Goal: Transaction & Acquisition: Book appointment/travel/reservation

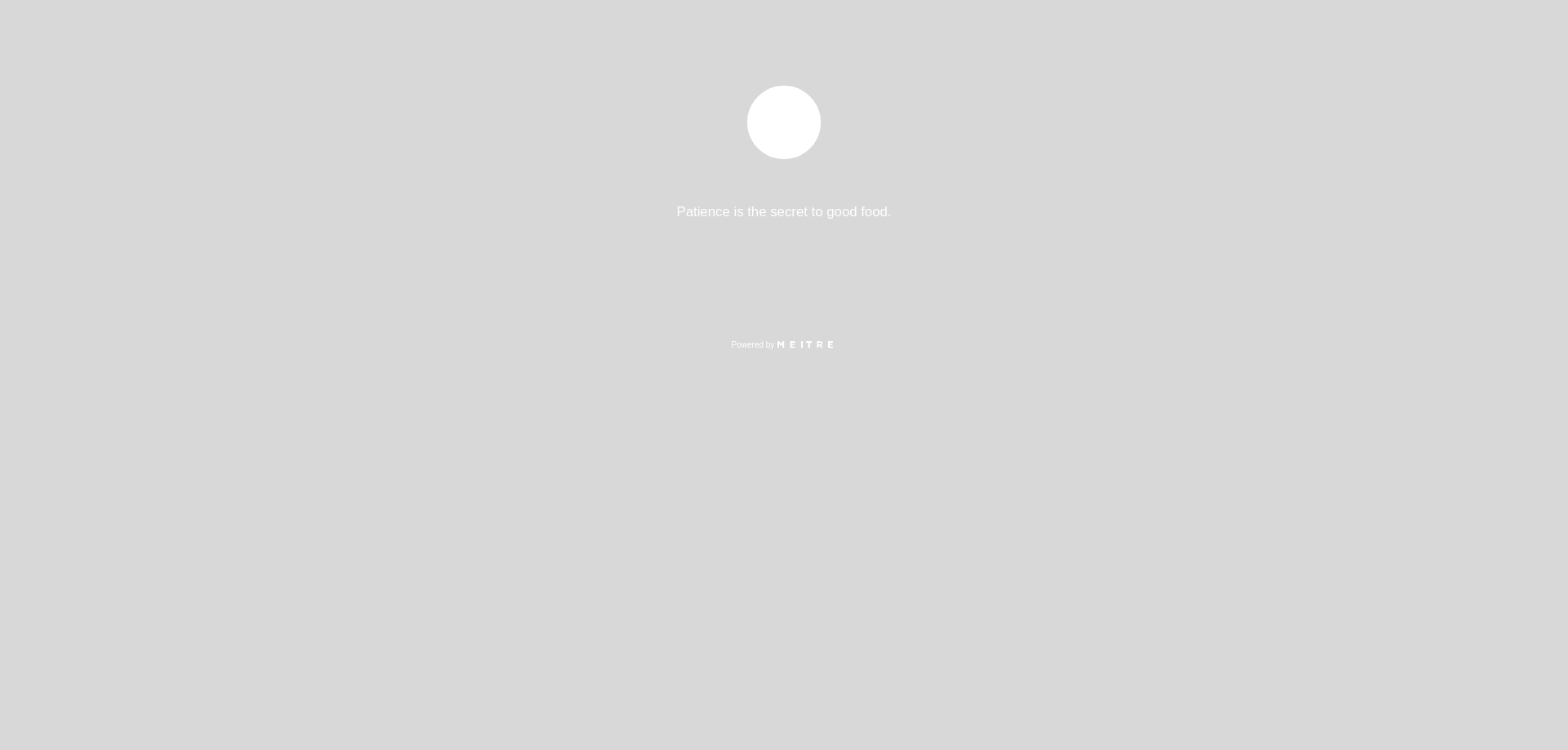
select select "es"
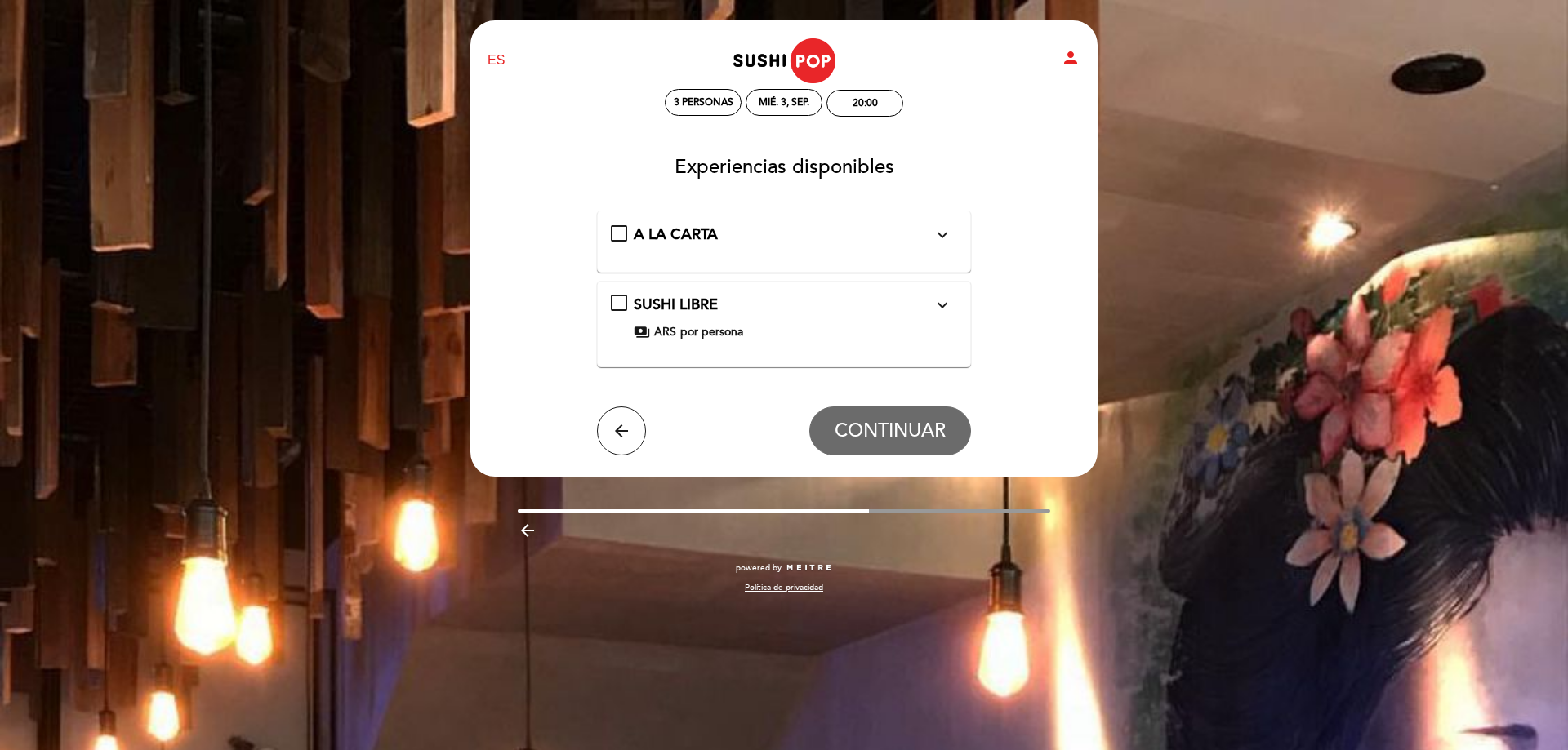
click at [953, 303] on button "expand_more" at bounding box center [943, 306] width 29 height 22
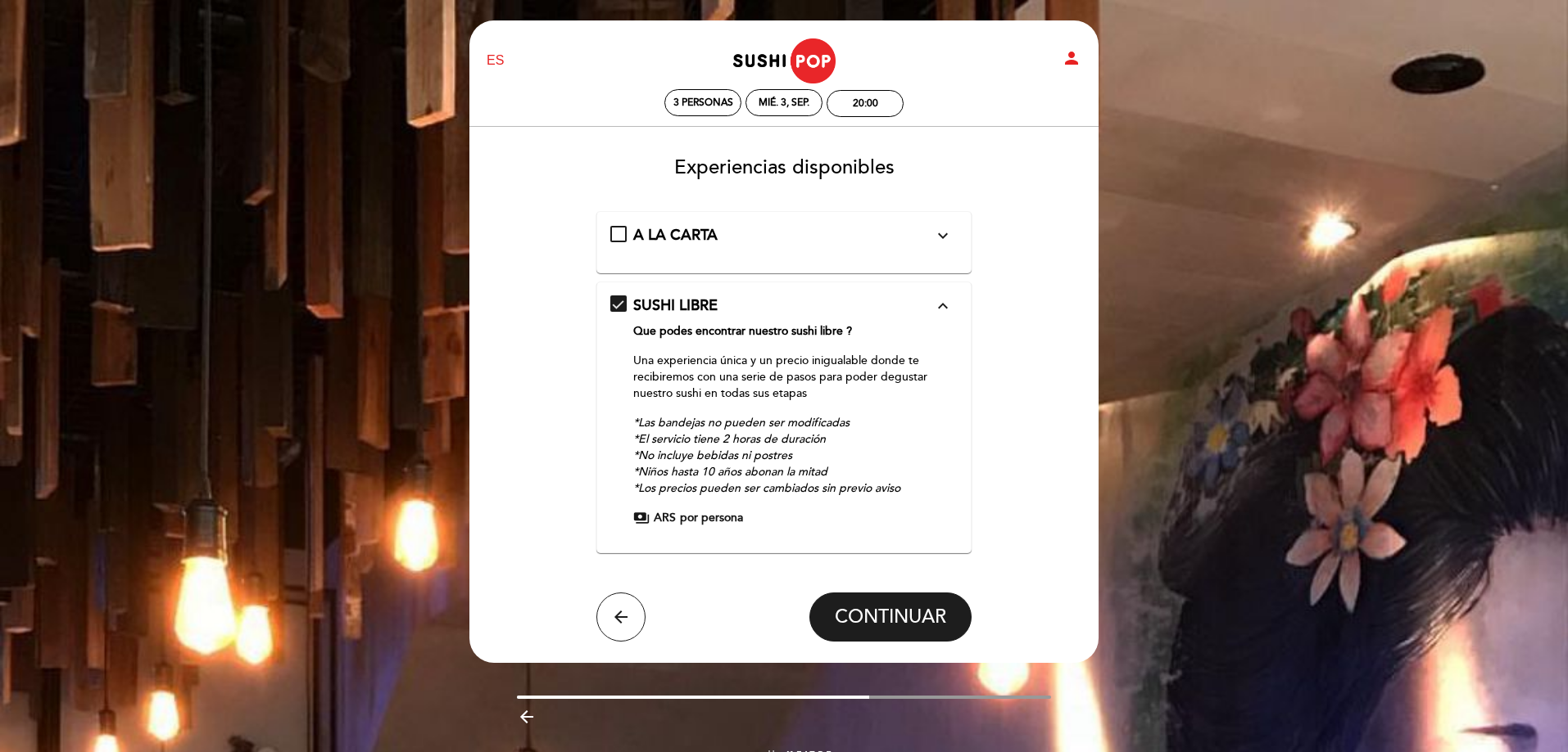
click at [647, 510] on span "payments" at bounding box center [641, 517] width 16 height 16
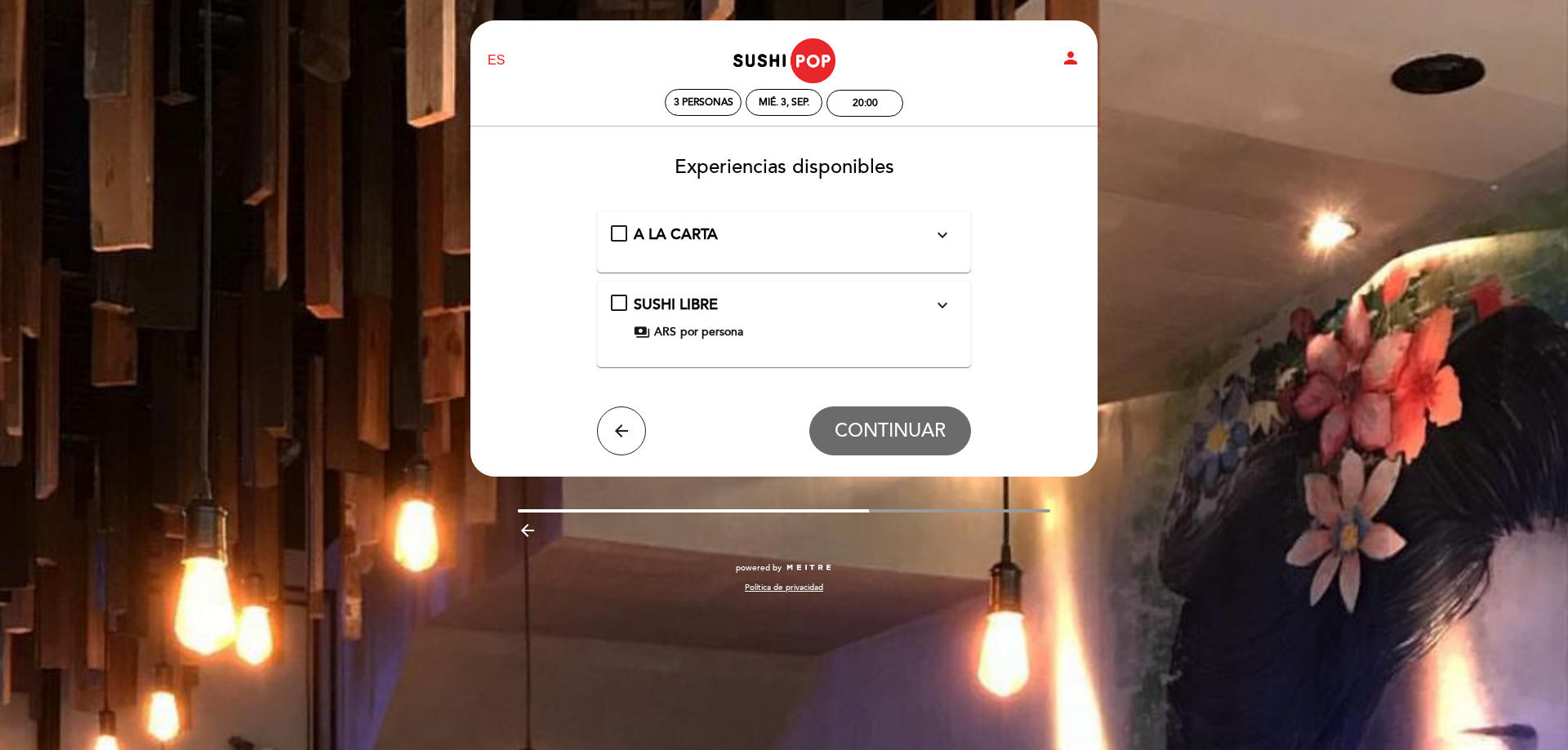
click at [657, 331] on span "ARS" at bounding box center [666, 332] width 22 height 16
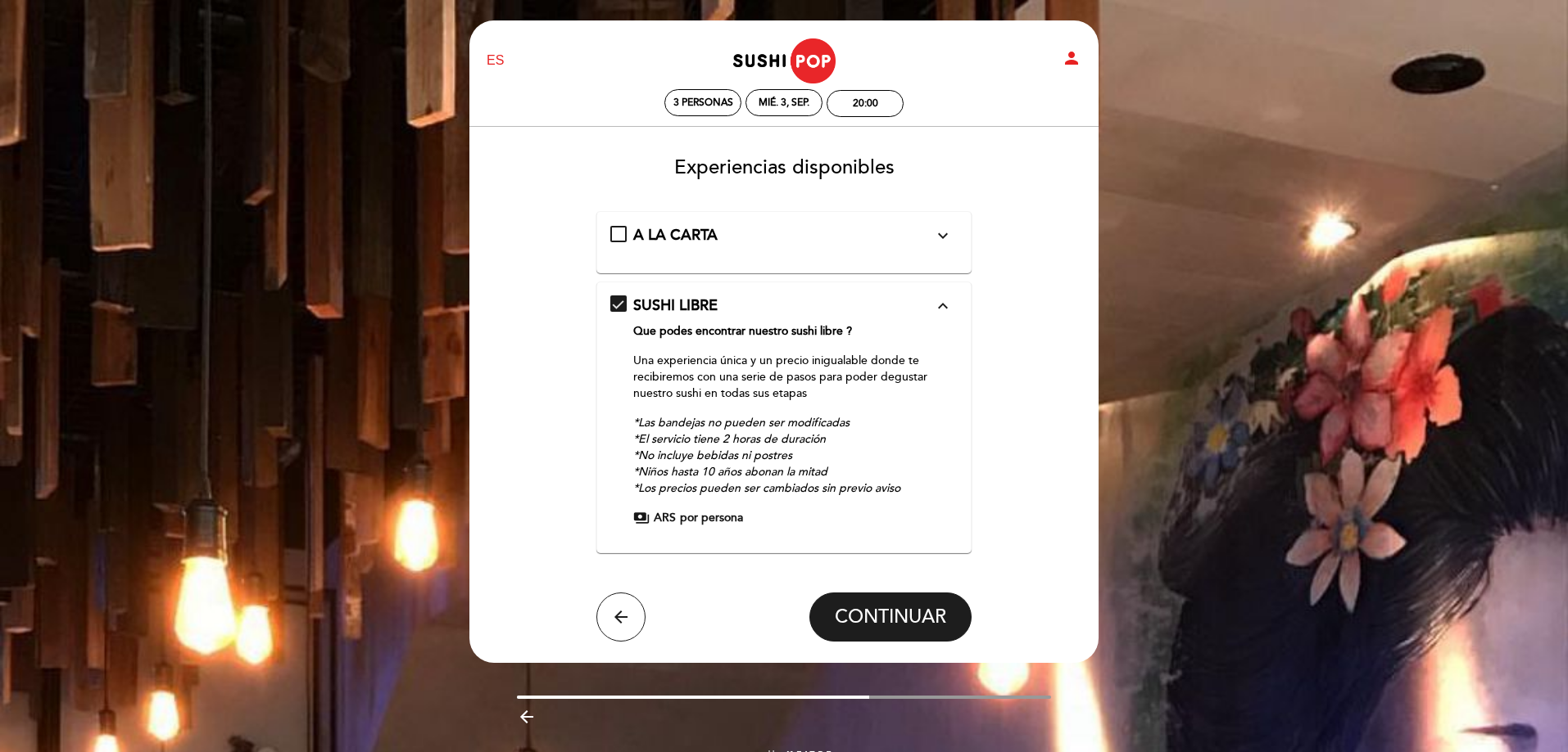
click at [776, 241] on div "A LA CARTA expand_more" at bounding box center [783, 235] width 300 height 22
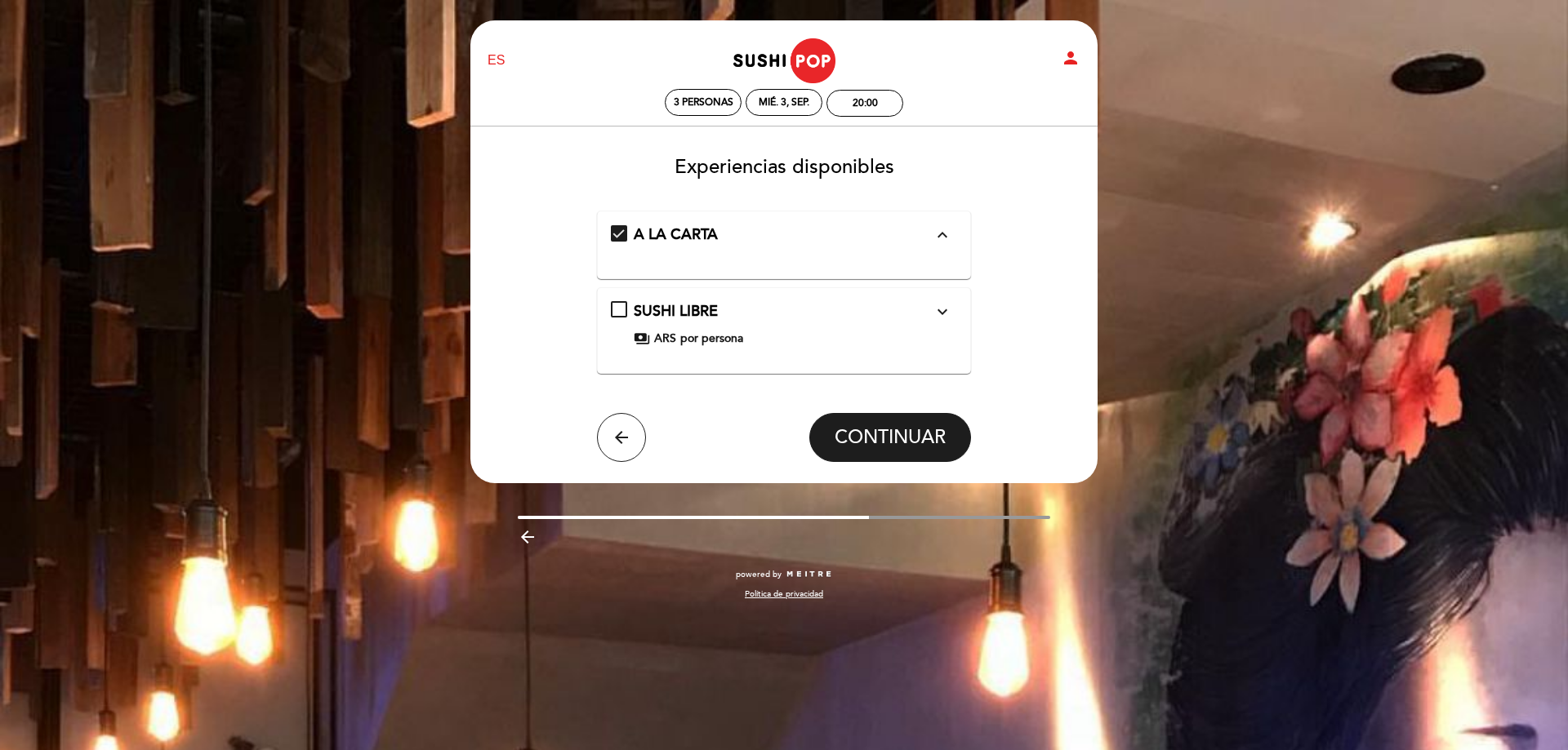
click at [743, 322] on div "SUSHI LIBRE expand_more" at bounding box center [783, 312] width 300 height 22
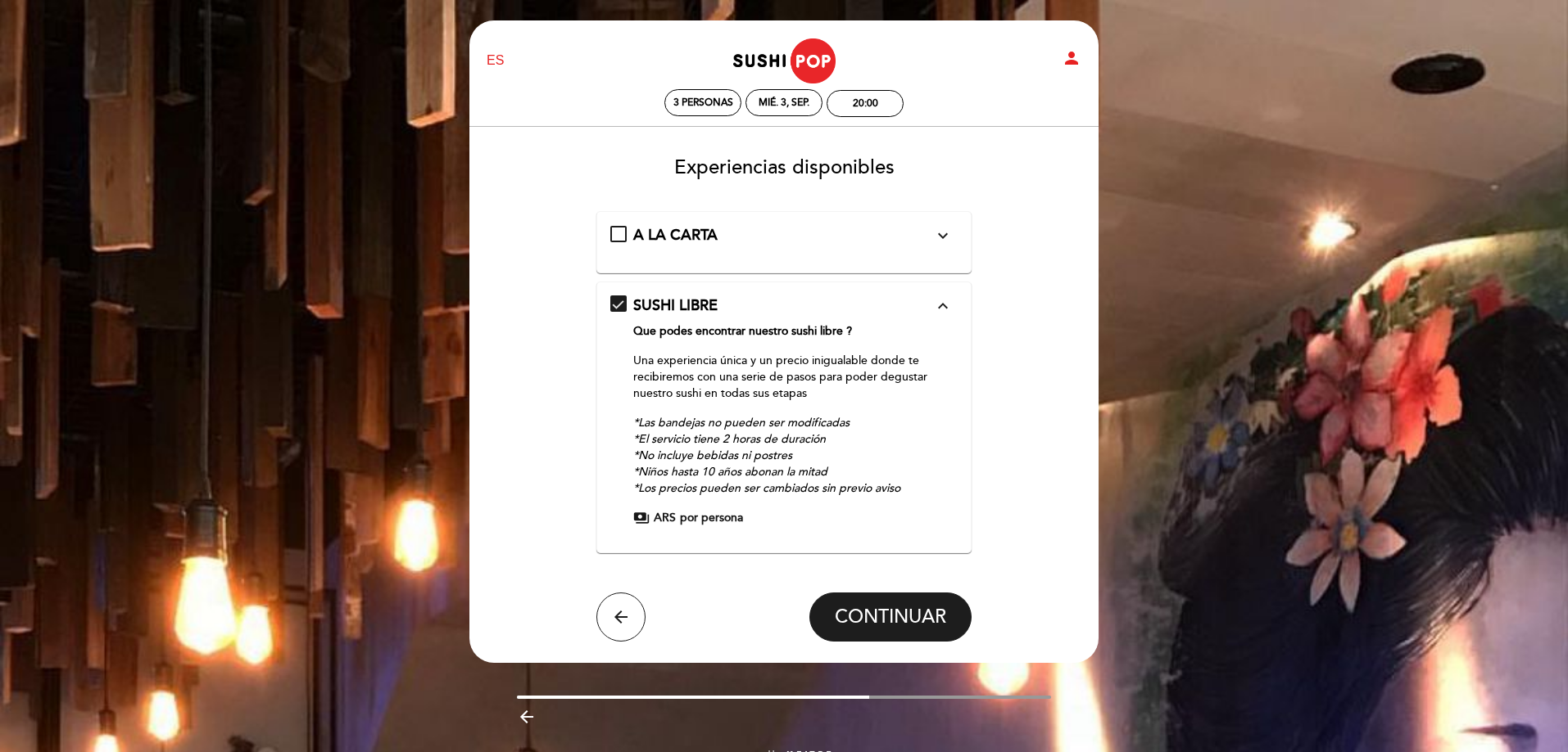
click at [726, 319] on div "SUSHI LIBRE expand_less Que podes encontrar nuestro sushi libre ? Una experienc…" at bounding box center [784, 411] width 348 height 231
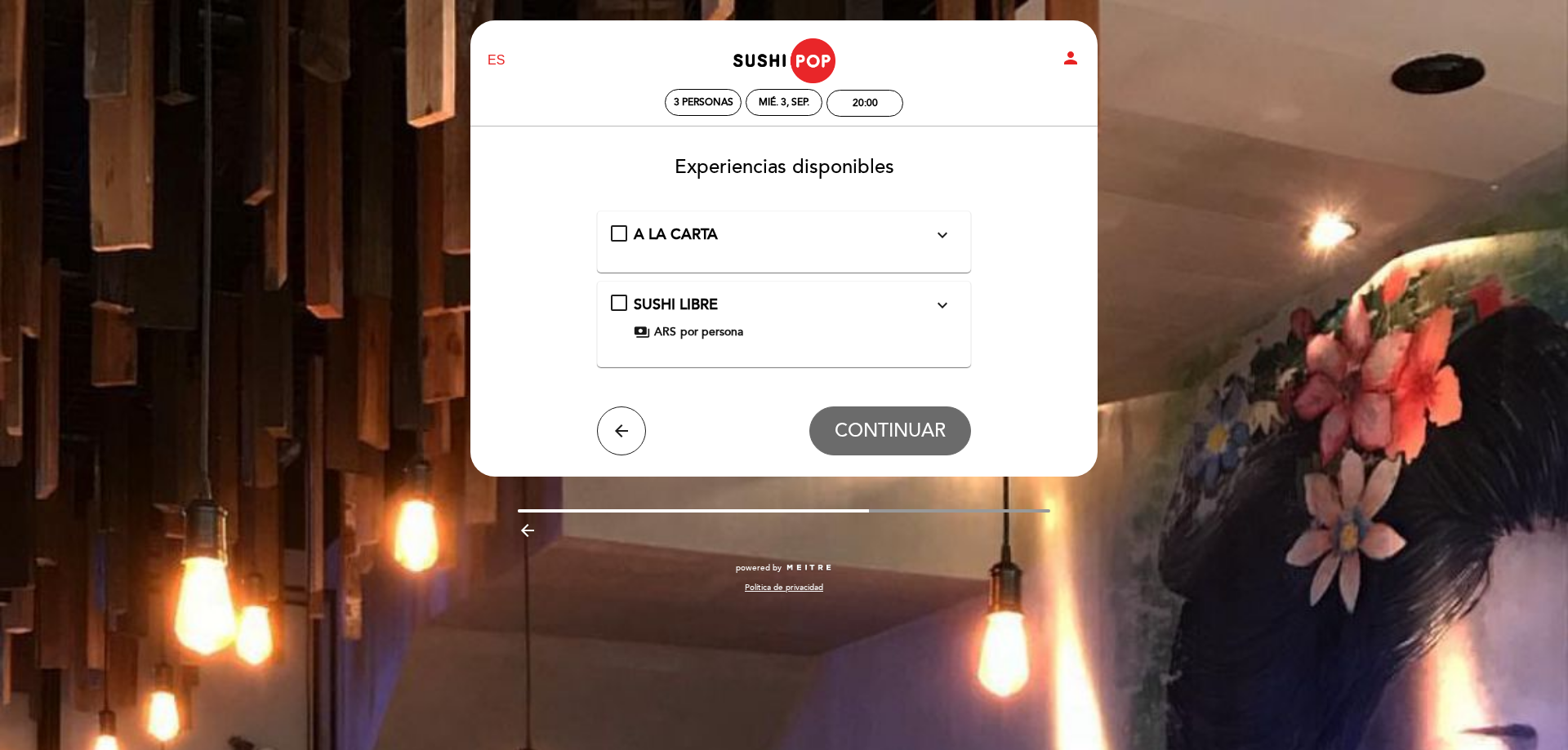
click at [942, 314] on icon "expand_more" at bounding box center [942, 305] width 20 height 20
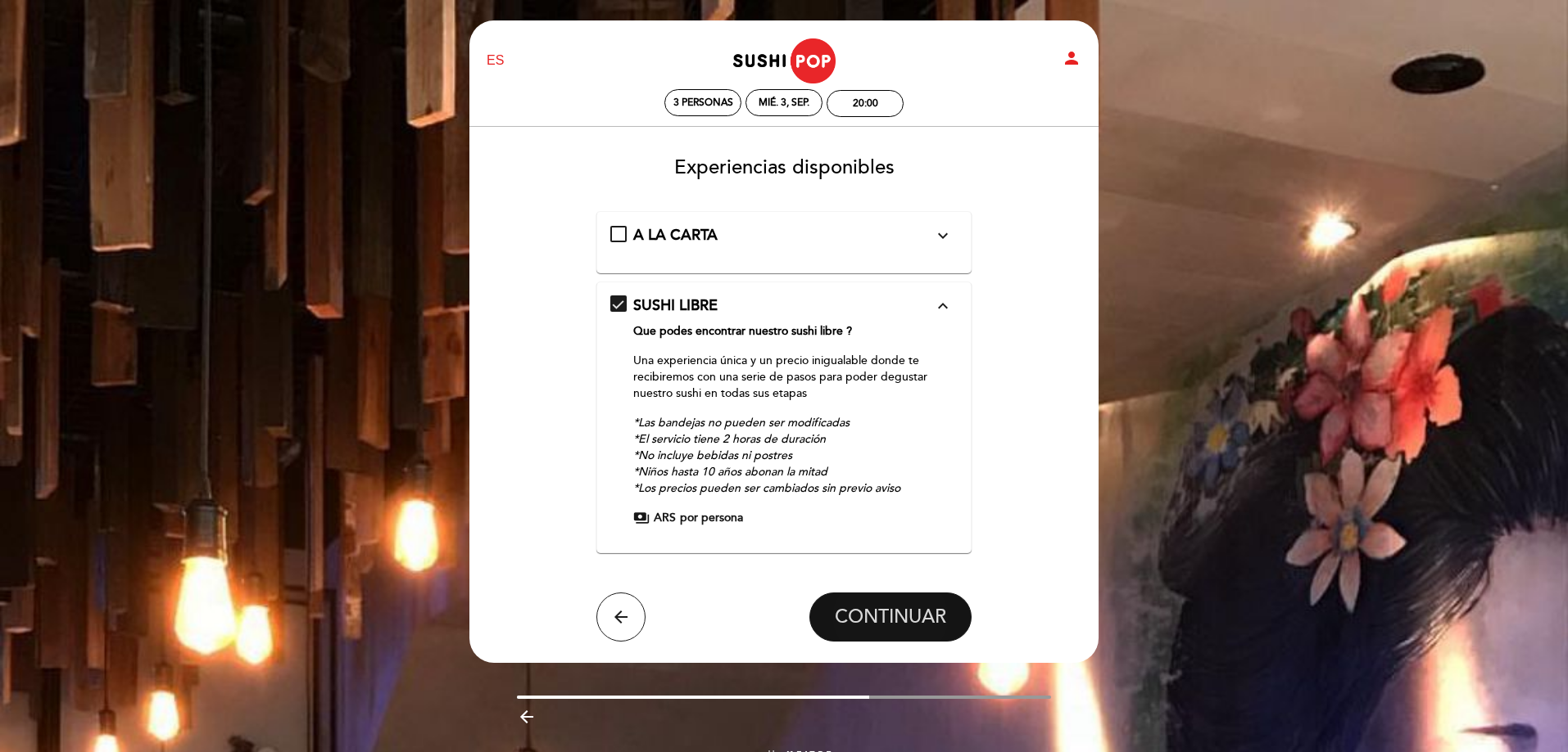
click at [846, 604] on button "CONTINUAR" at bounding box center [890, 617] width 162 height 49
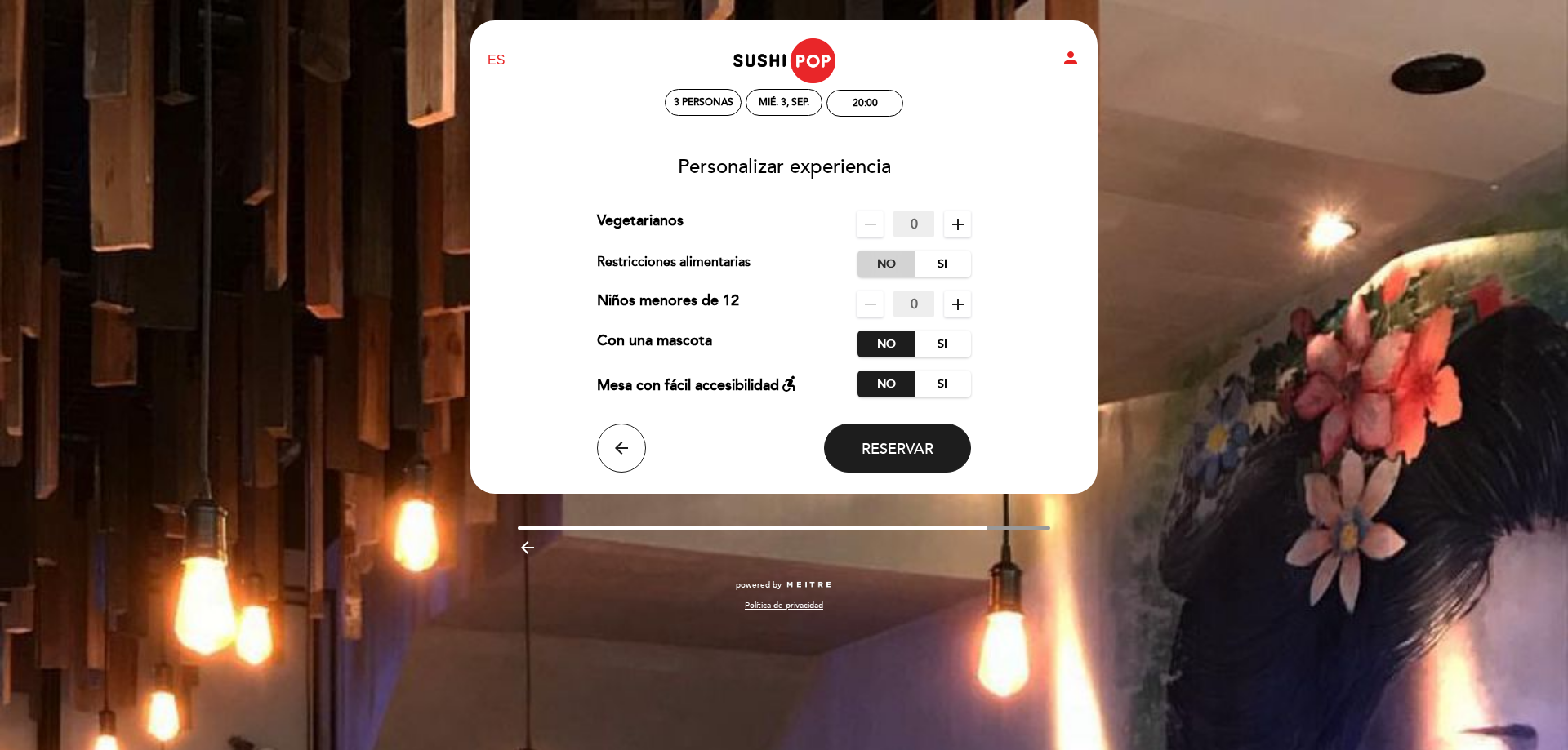
click at [882, 258] on label "No" at bounding box center [886, 263] width 57 height 27
click at [917, 444] on span "Reservar" at bounding box center [897, 449] width 72 height 18
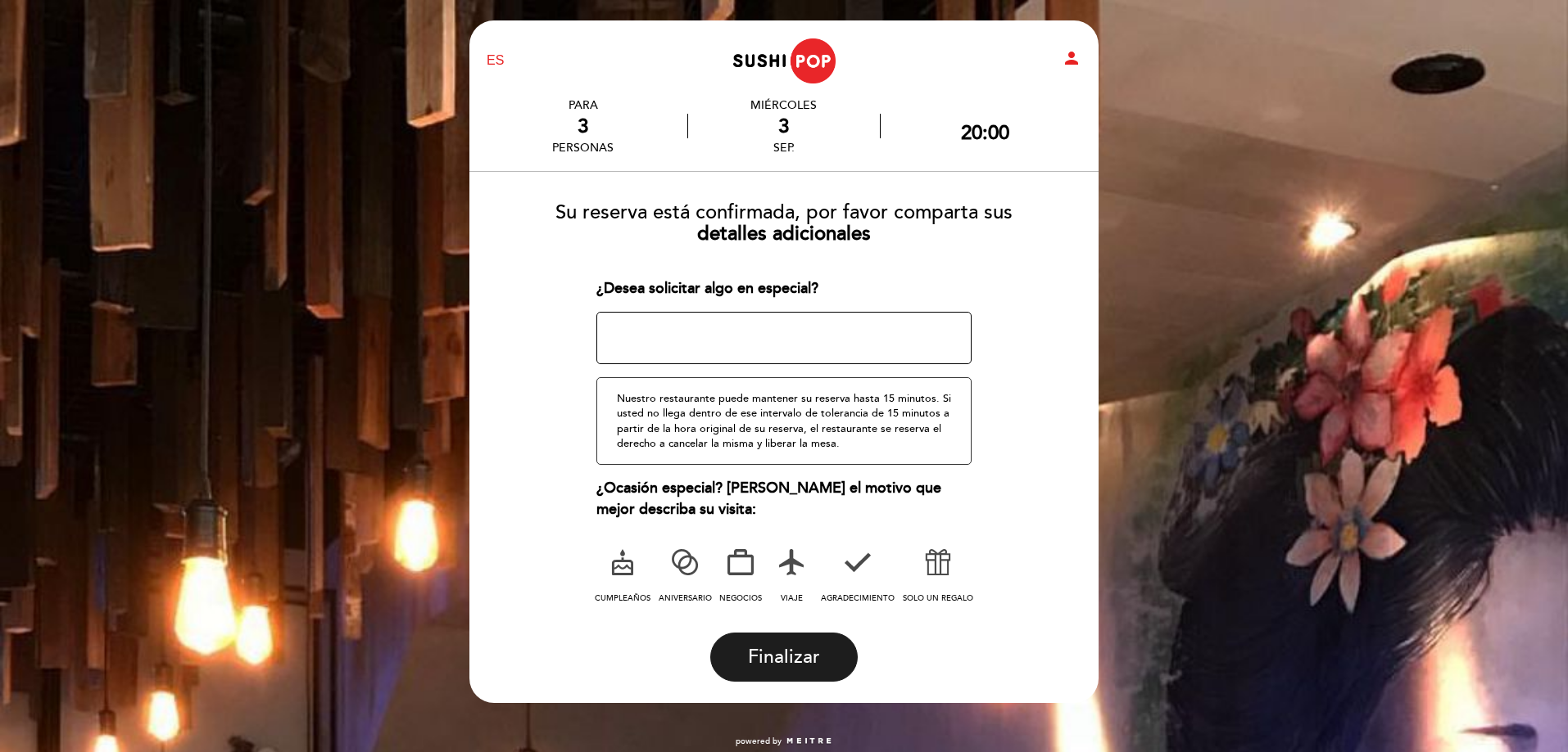
click at [802, 342] on textarea at bounding box center [784, 337] width 376 height 53
type textarea "una [PERSON_NAME] adentro, gracias"
click at [796, 659] on span "Finalizar" at bounding box center [784, 657] width 72 height 22
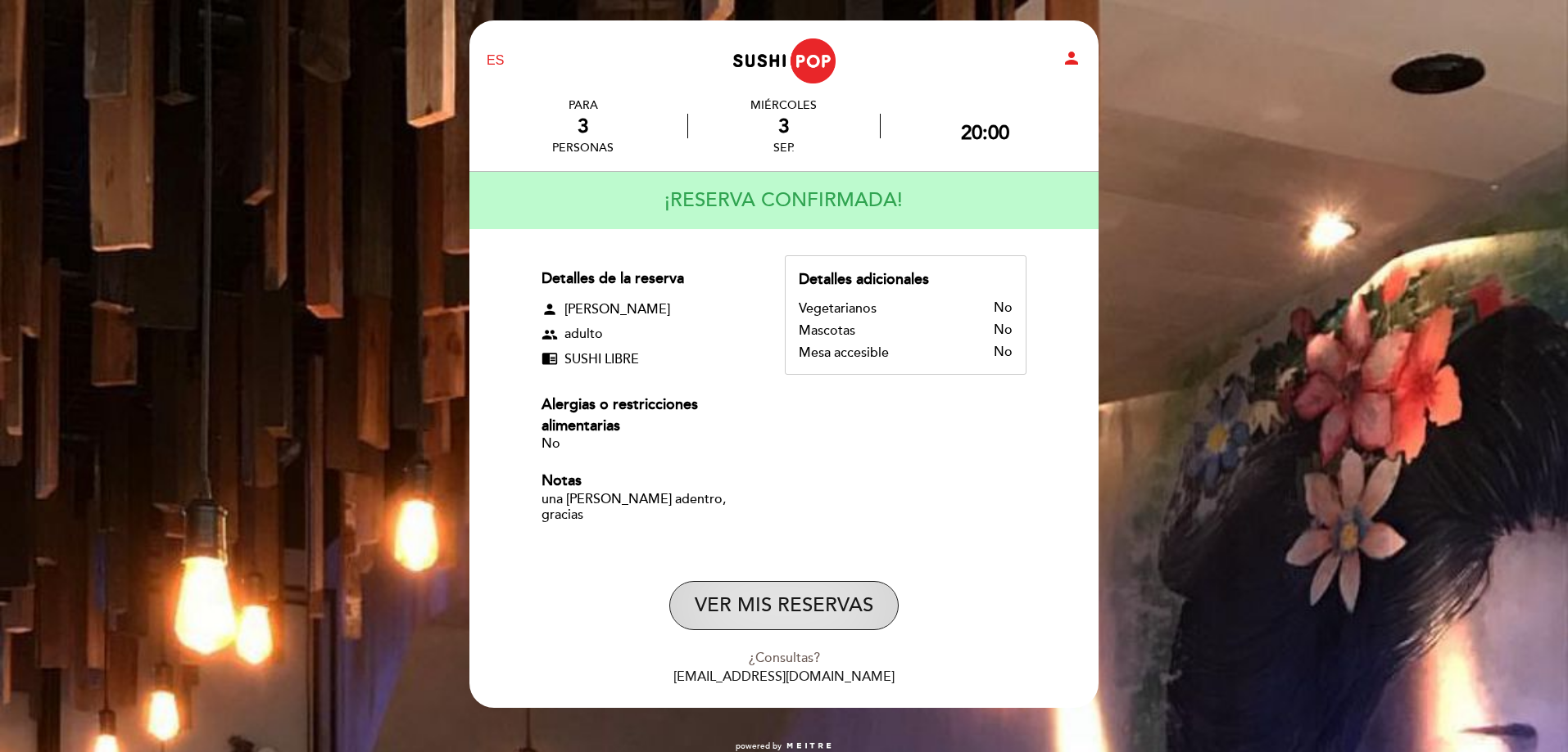
click at [771, 590] on button "VER MIS RESERVAS" at bounding box center [784, 606] width 229 height 49
select select "es"
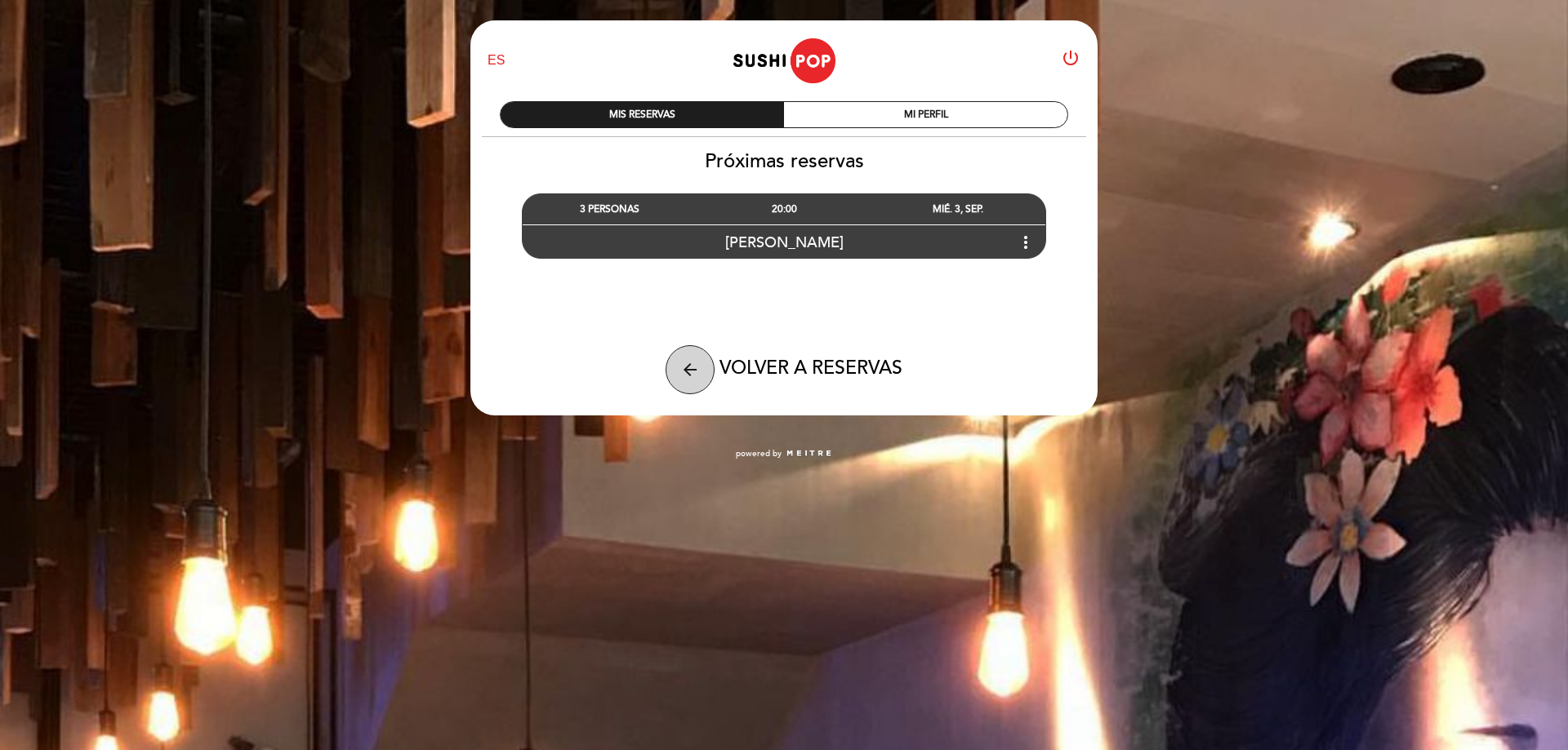
click at [682, 378] on icon "arrow_back" at bounding box center [690, 369] width 20 height 20
select select "es"
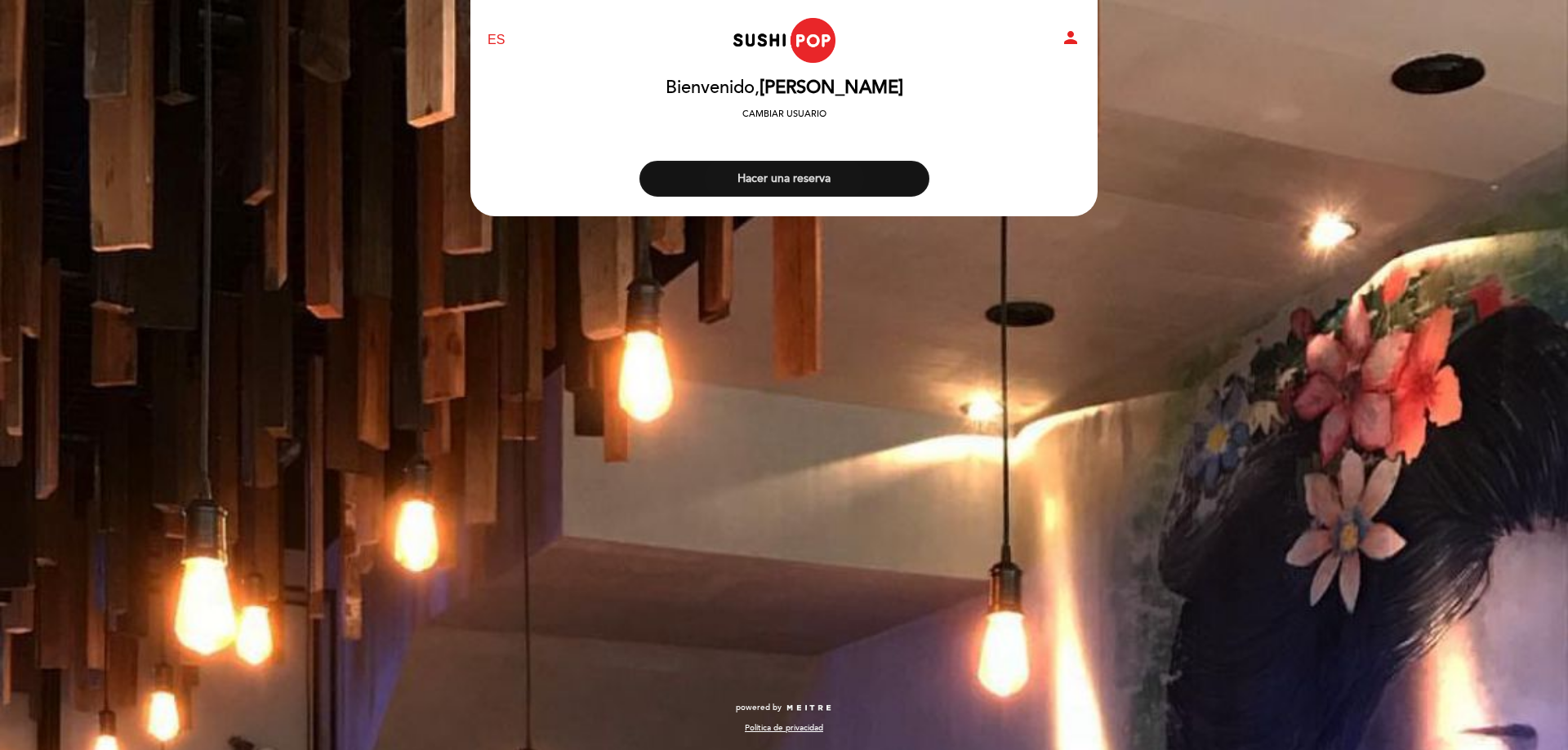
click at [774, 180] on button "Hacer una reserva" at bounding box center [785, 179] width 290 height 36
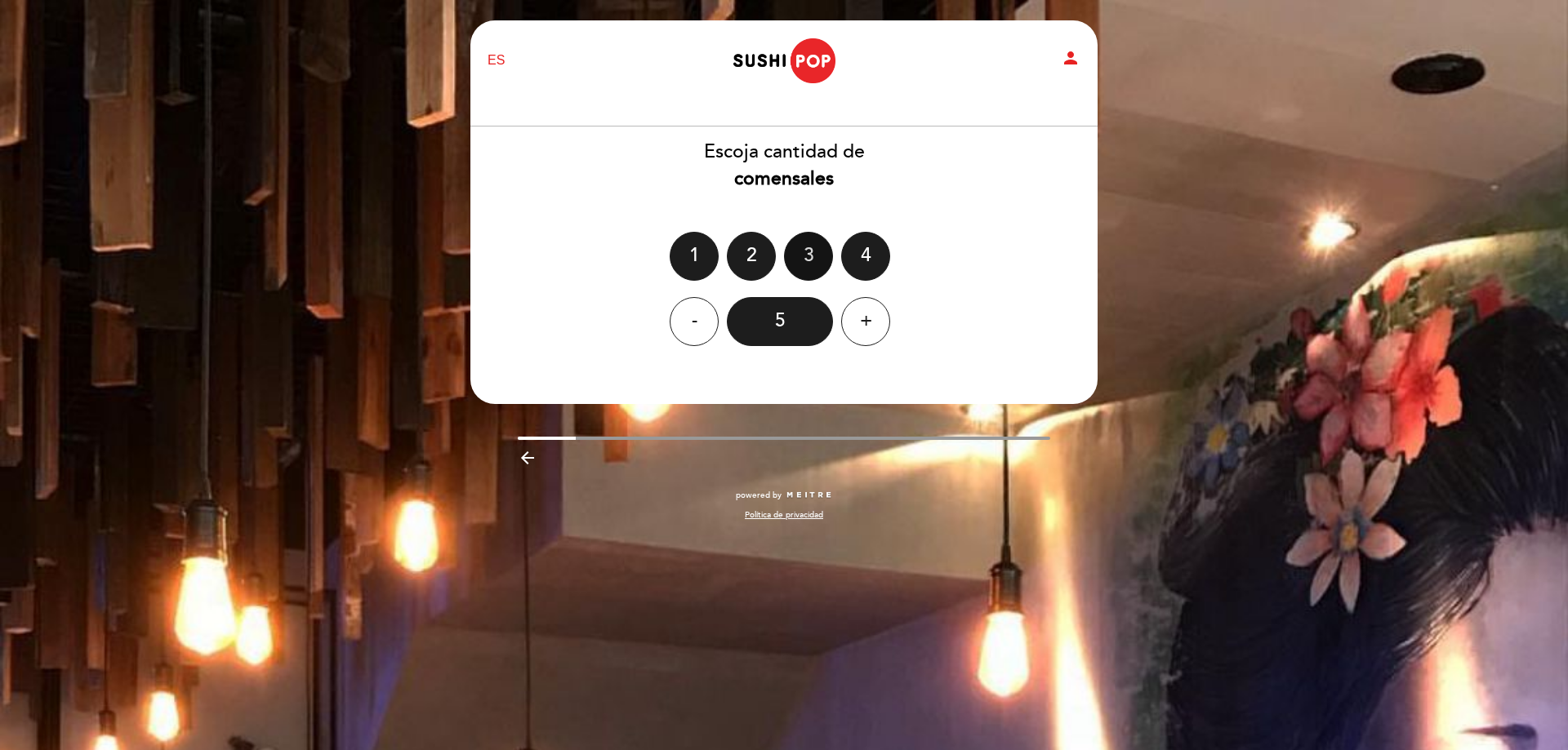
click at [823, 251] on div "3" at bounding box center [808, 256] width 49 height 49
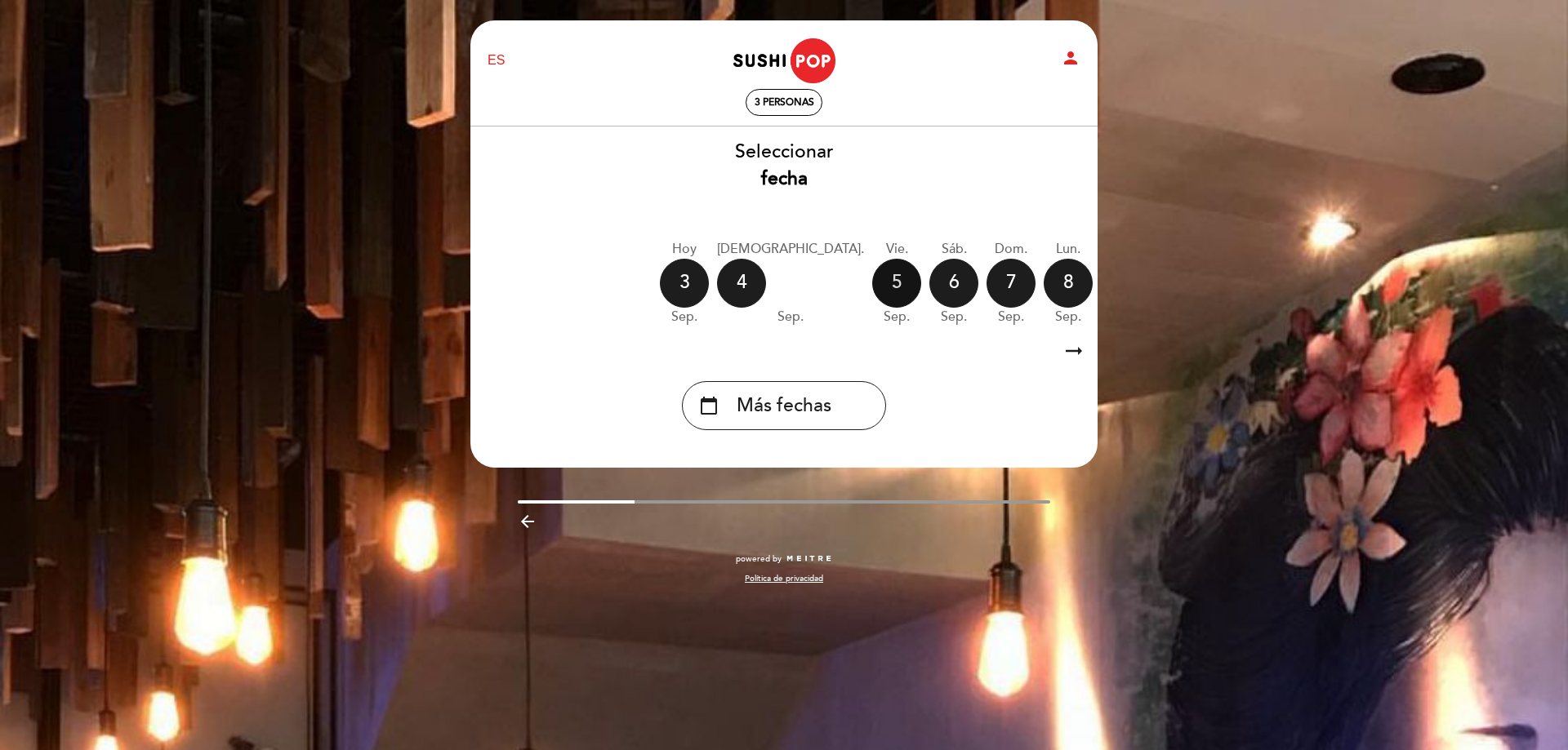
click at [872, 282] on div "5" at bounding box center [896, 283] width 49 height 49
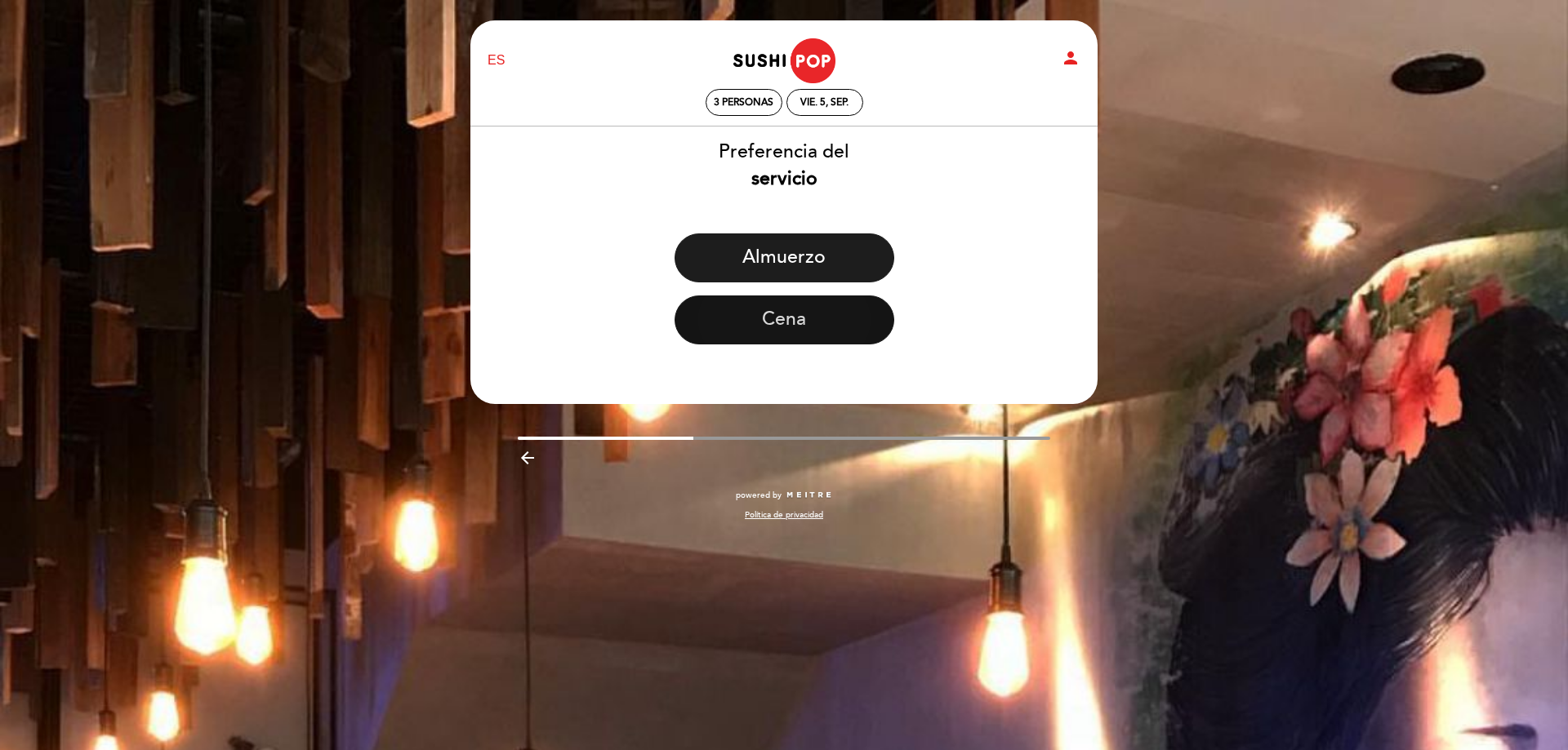
click at [786, 318] on button "Cena" at bounding box center [784, 319] width 219 height 49
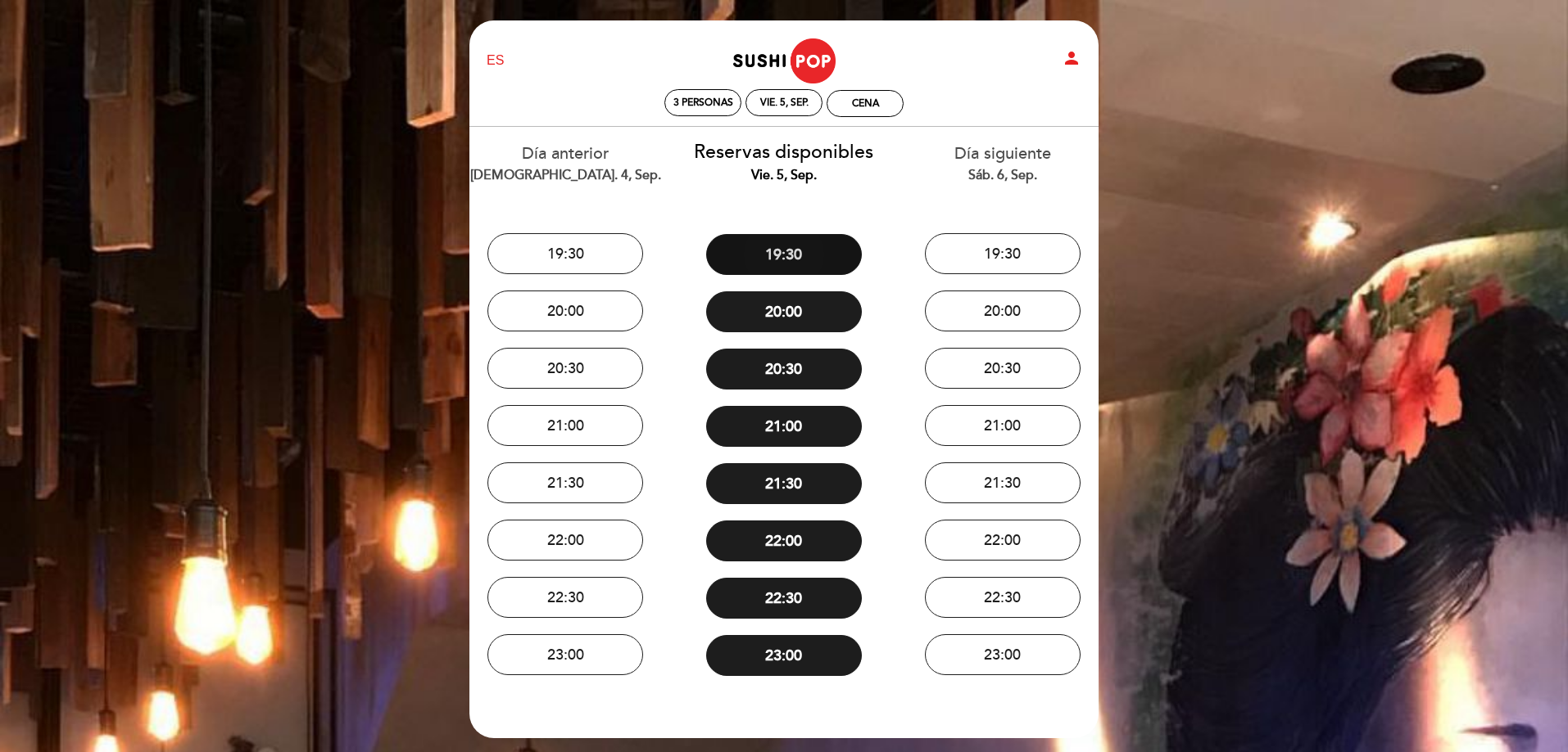
click at [793, 269] on button "19:30" at bounding box center [784, 254] width 156 height 41
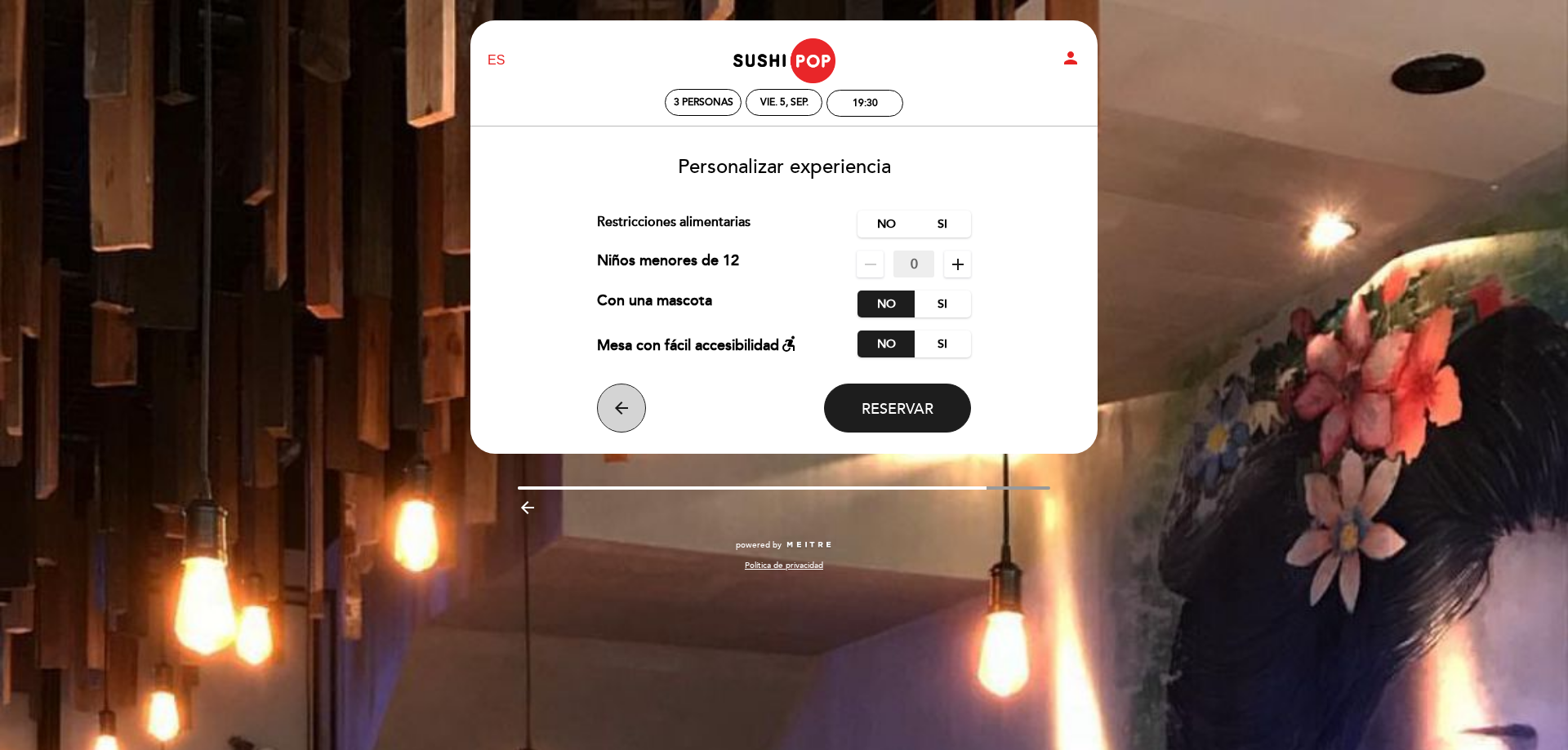
click at [622, 407] on icon "arrow_back" at bounding box center [622, 408] width 20 height 20
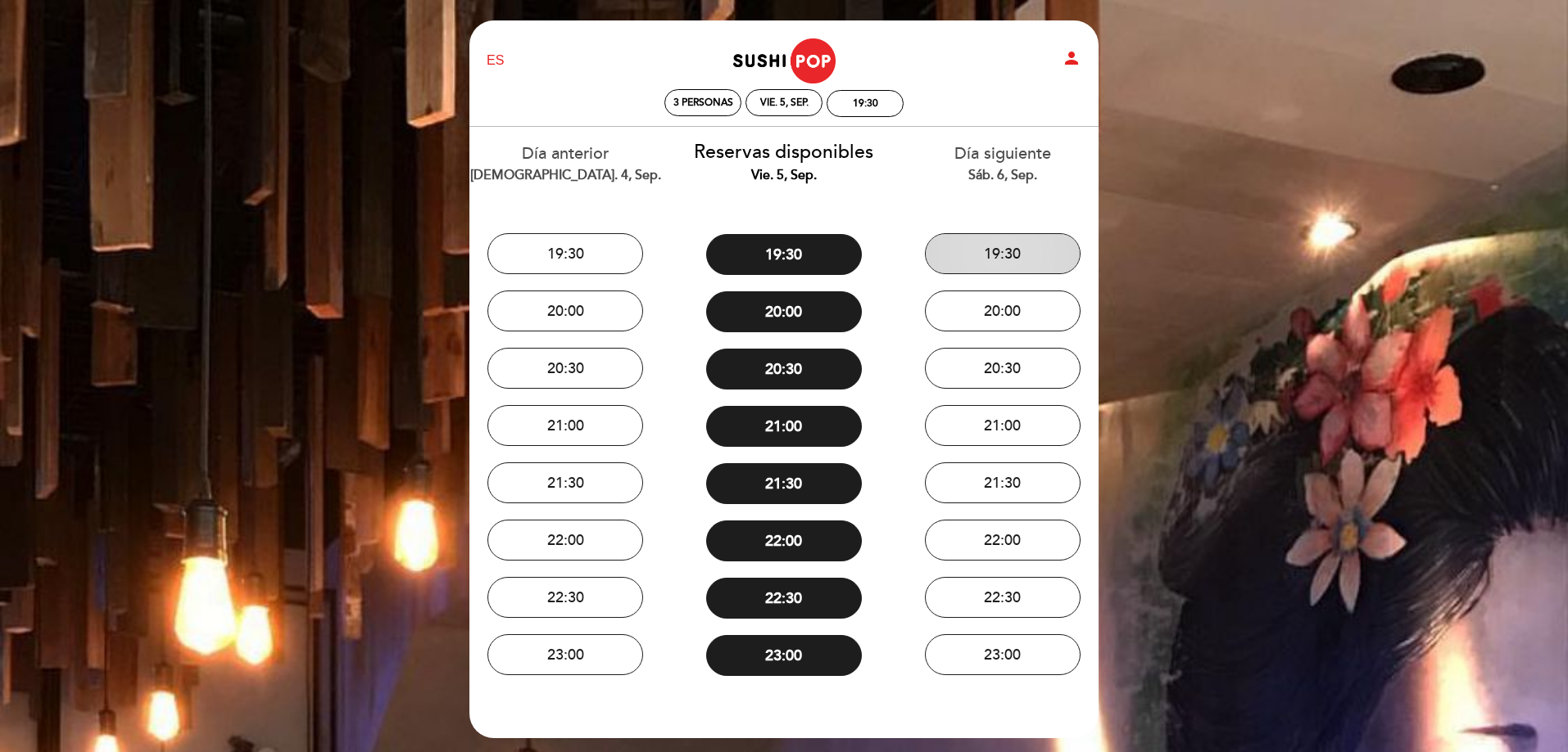
click at [1030, 249] on button "19:30" at bounding box center [1003, 254] width 156 height 41
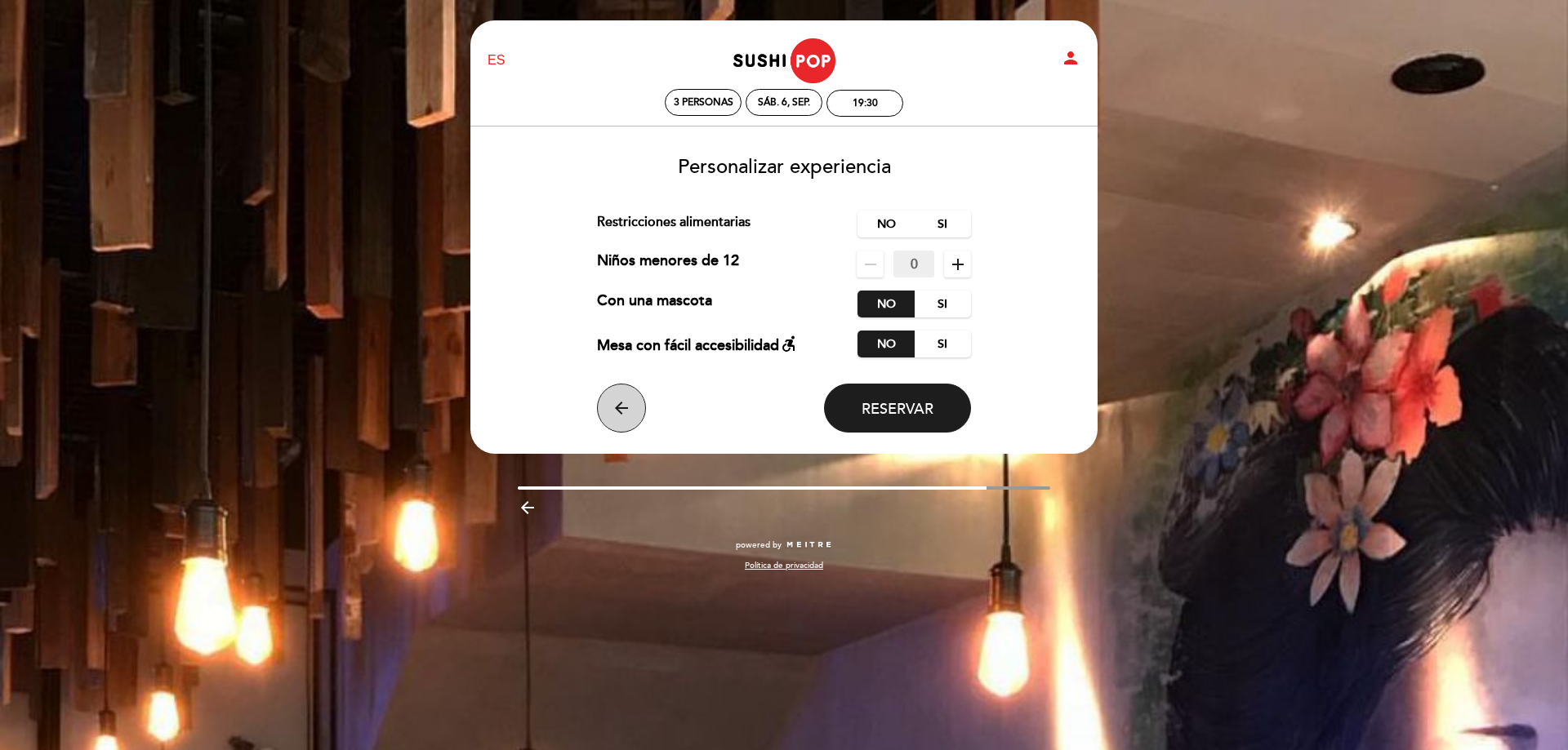
click at [635, 403] on button "arrow_back" at bounding box center [622, 408] width 49 height 49
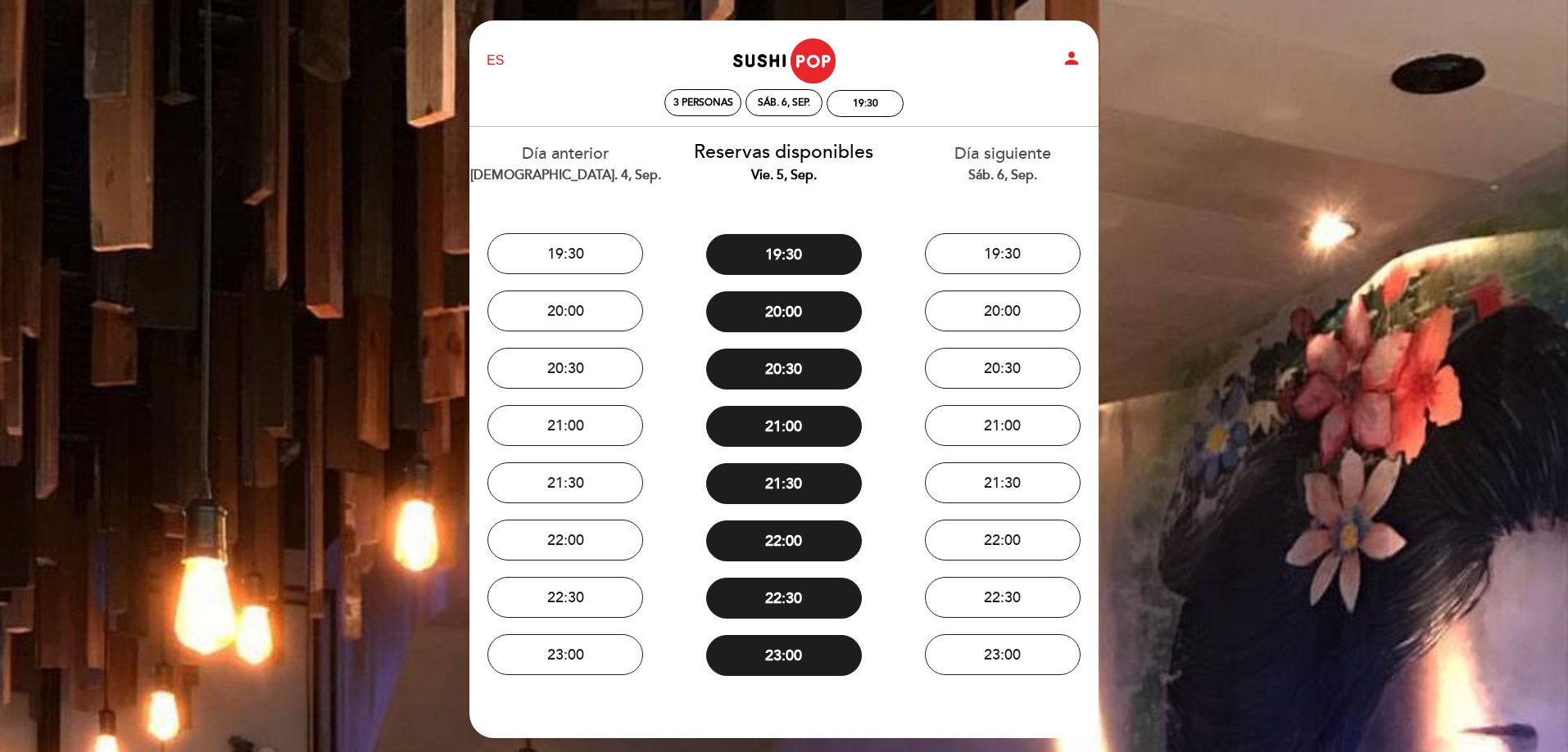
click at [977, 567] on div "22:00" at bounding box center [1002, 540] width 194 height 57
click at [980, 540] on button "22:00" at bounding box center [1003, 540] width 156 height 41
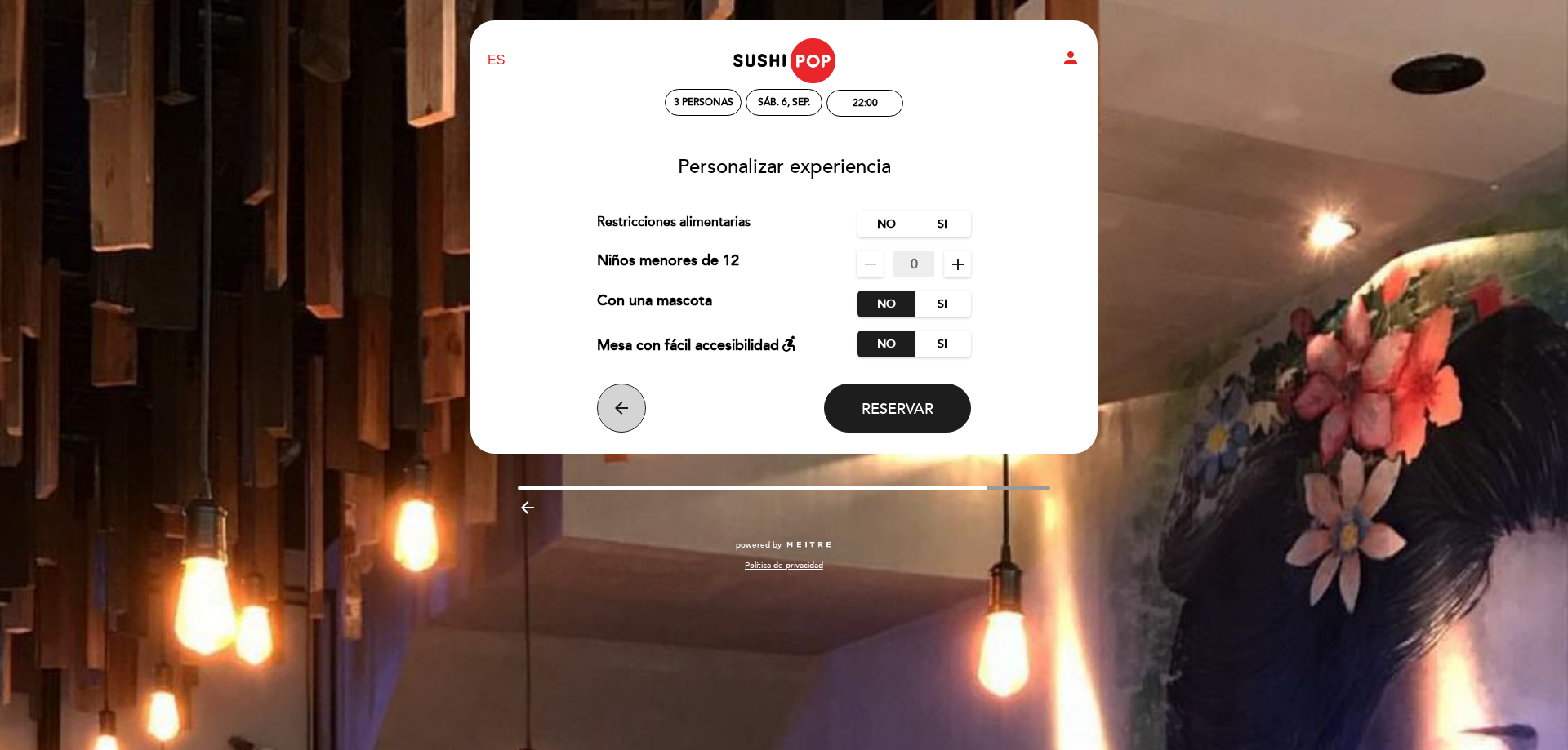
click at [614, 406] on icon "arrow_back" at bounding box center [622, 408] width 20 height 20
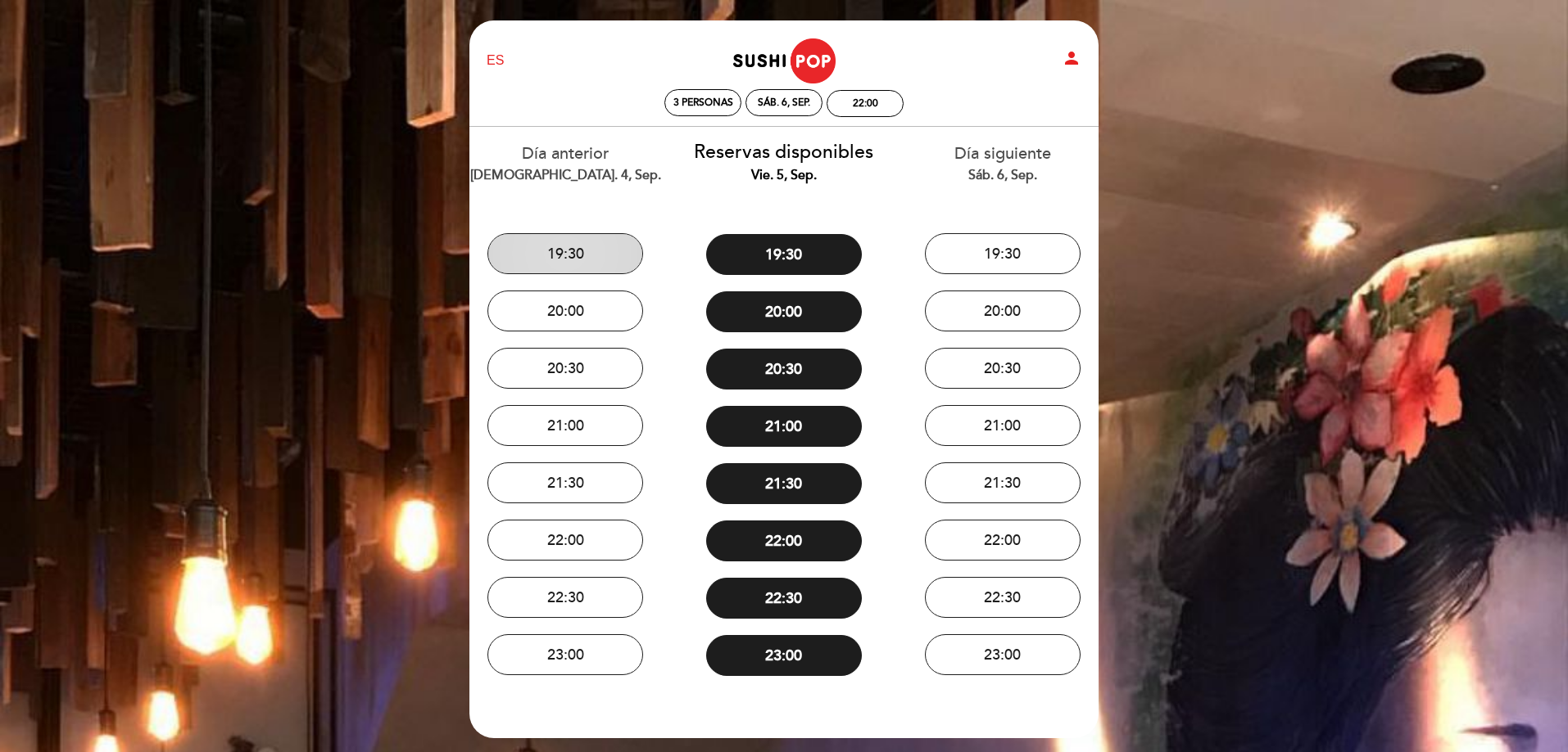
click at [593, 262] on button "19:30" at bounding box center [565, 254] width 156 height 41
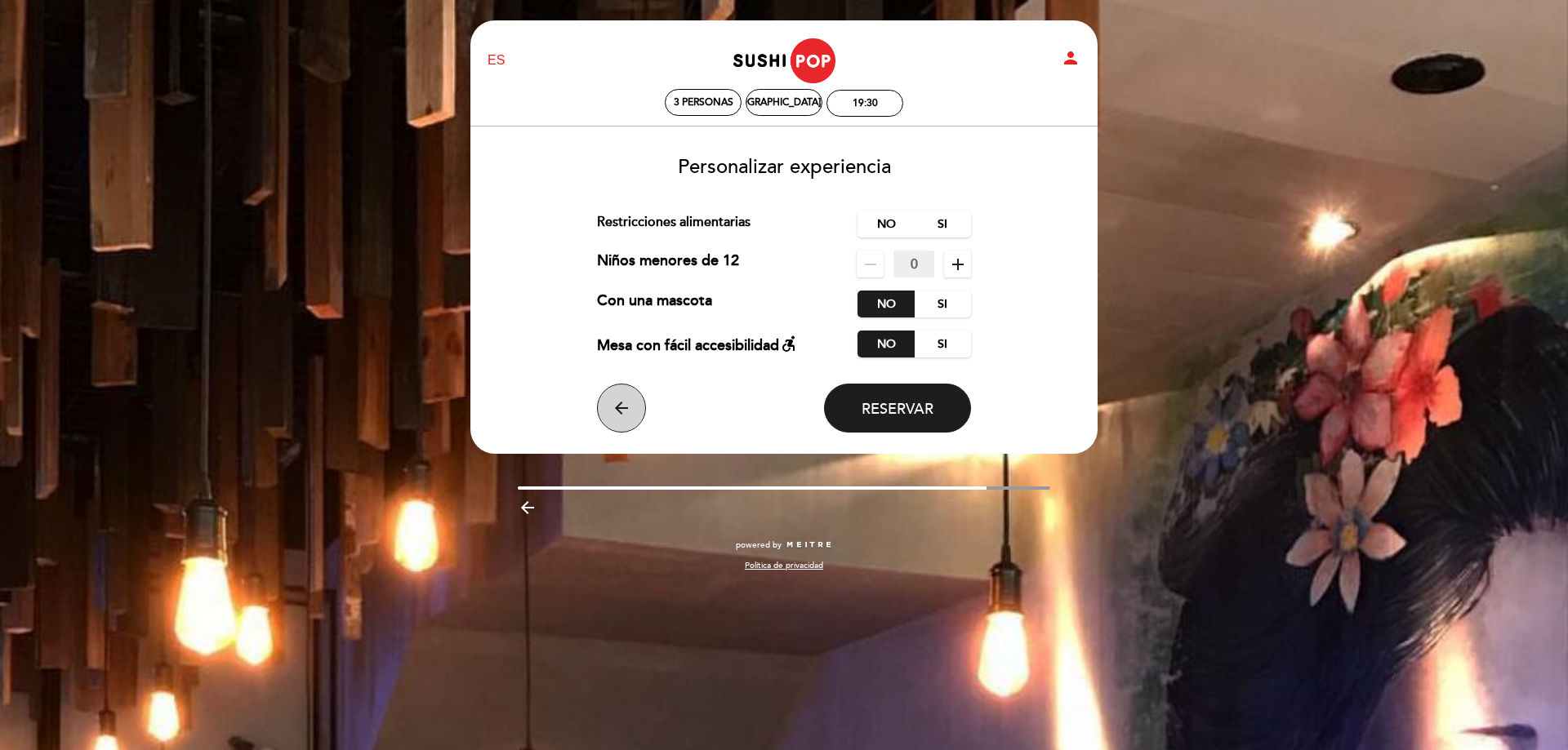
click at [629, 405] on icon "arrow_back" at bounding box center [622, 408] width 20 height 20
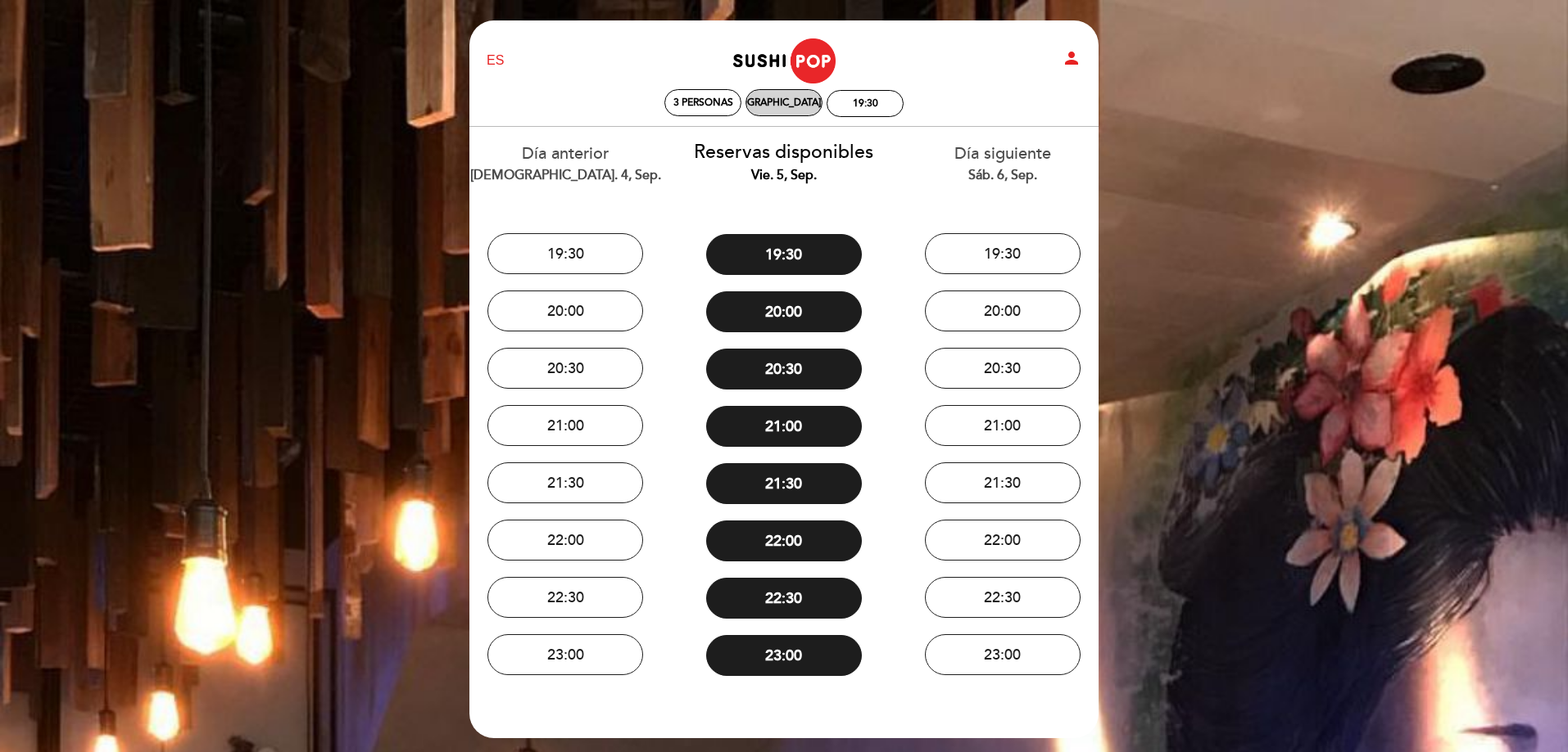
click at [762, 101] on div "[DEMOGRAPHIC_DATA]. 4, sep." at bounding box center [784, 103] width 140 height 12
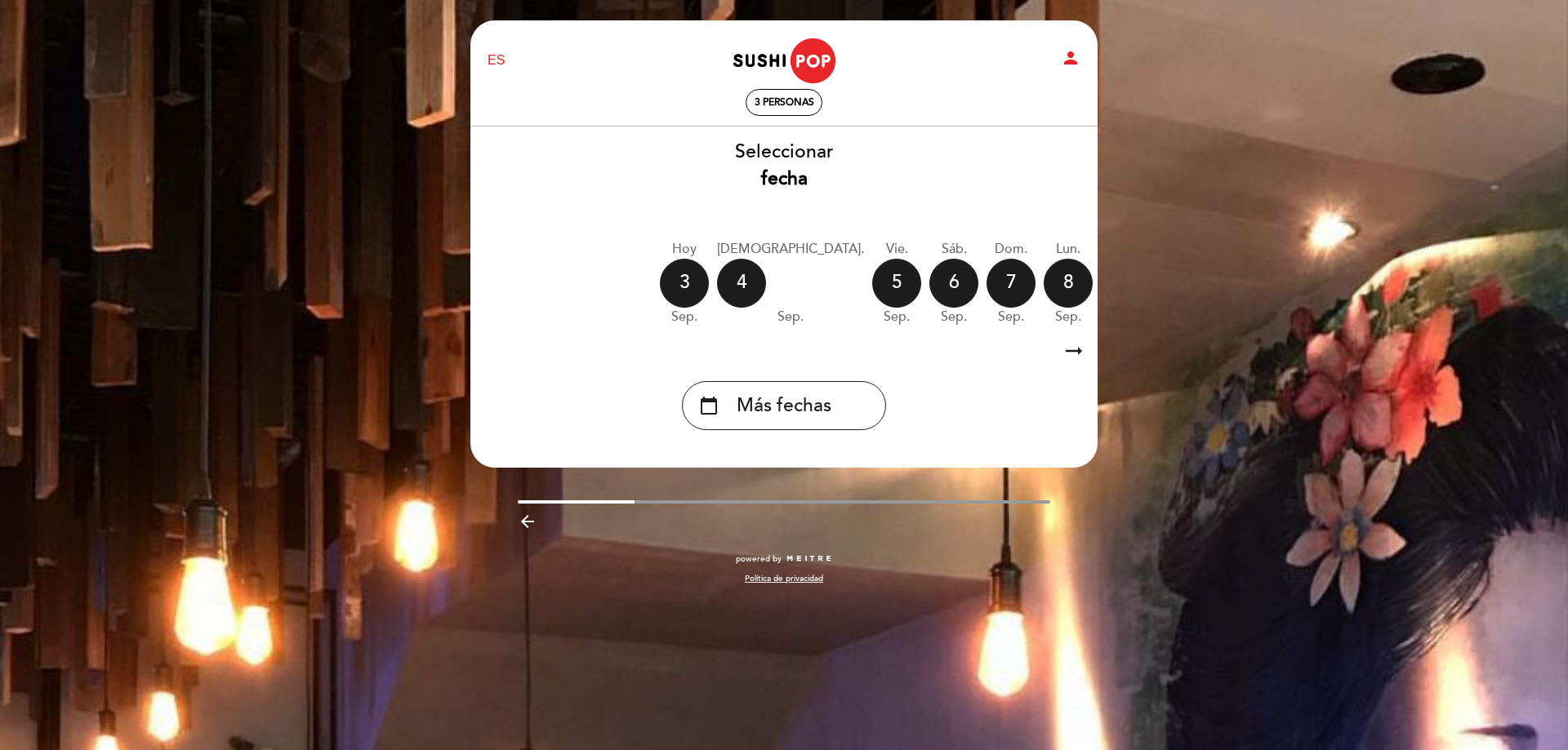
click at [1101, 288] on div "9" at bounding box center [1125, 283] width 49 height 49
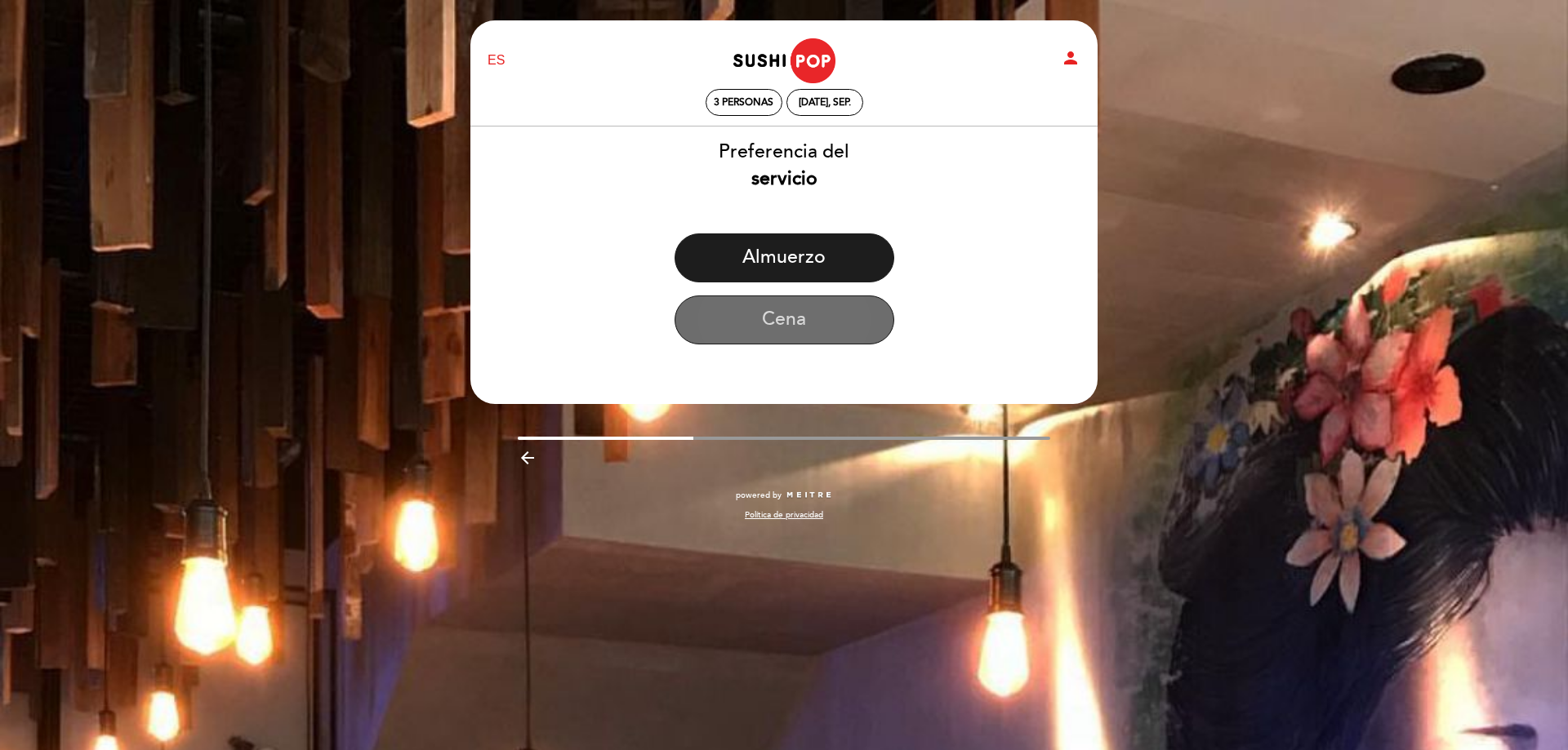
click at [803, 325] on button "Cena" at bounding box center [784, 319] width 219 height 49
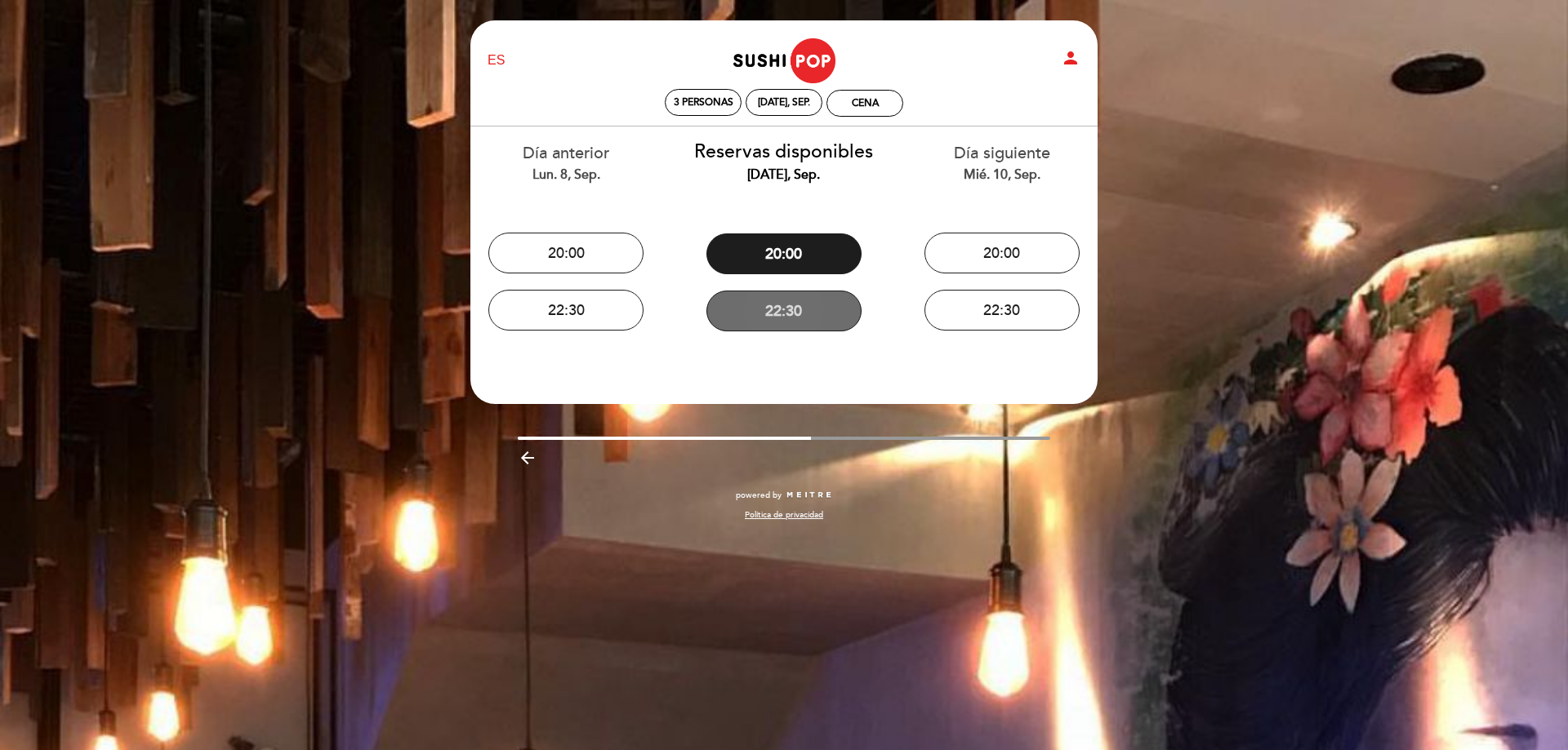
click at [816, 315] on button "22:30" at bounding box center [784, 311] width 155 height 41
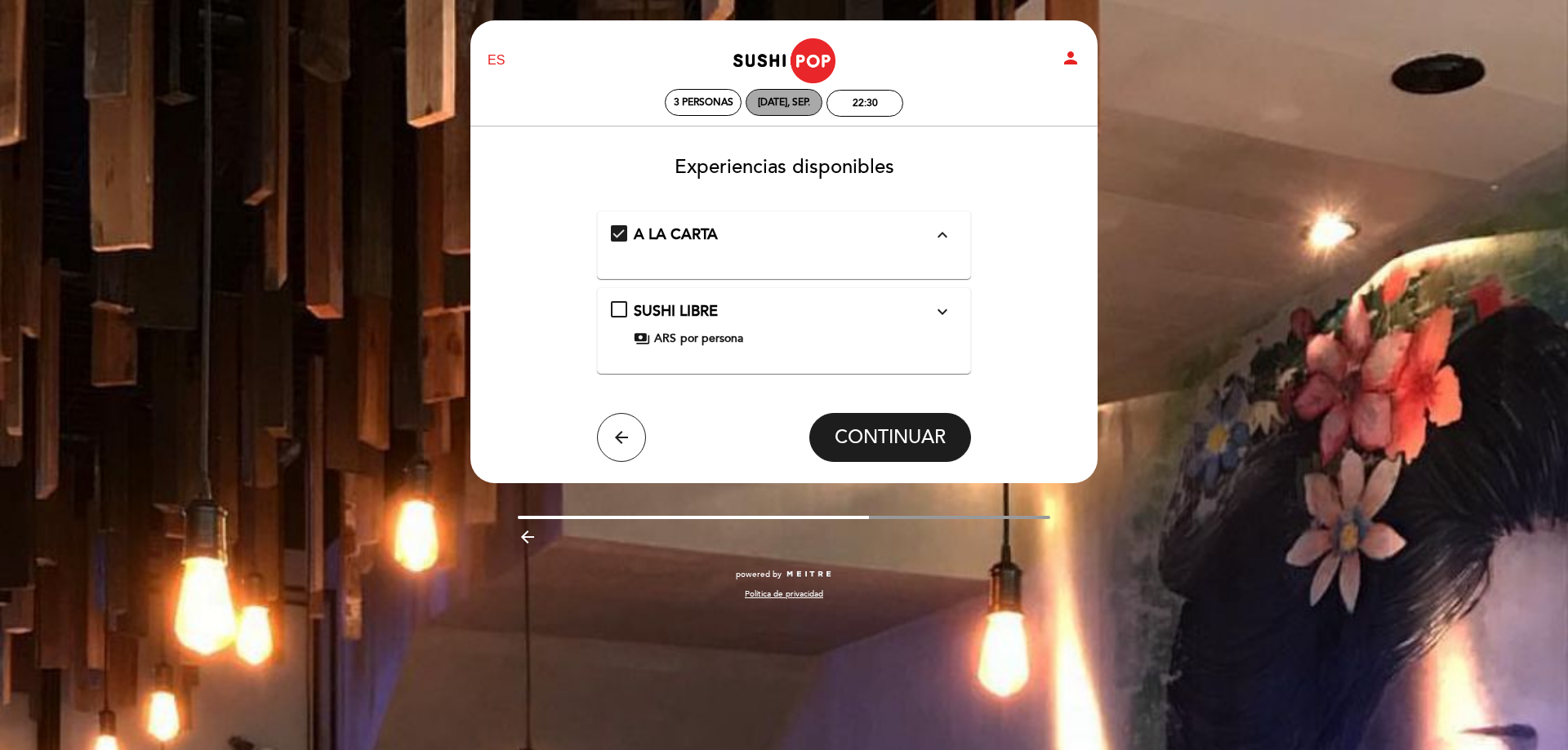
click at [795, 108] on div "[DATE], sep." at bounding box center [784, 103] width 53 height 12
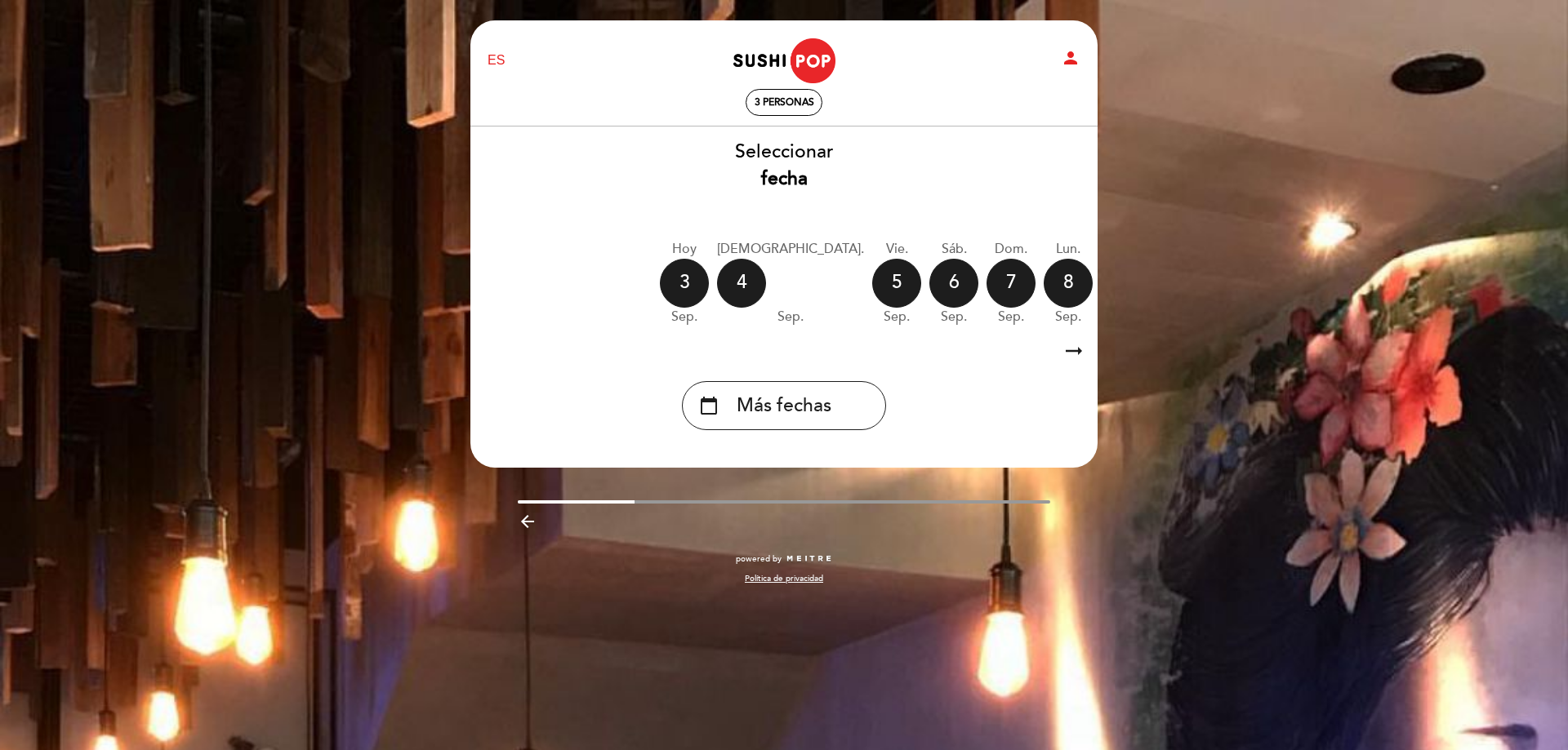
click at [1159, 280] on div "10" at bounding box center [1183, 283] width 49 height 49
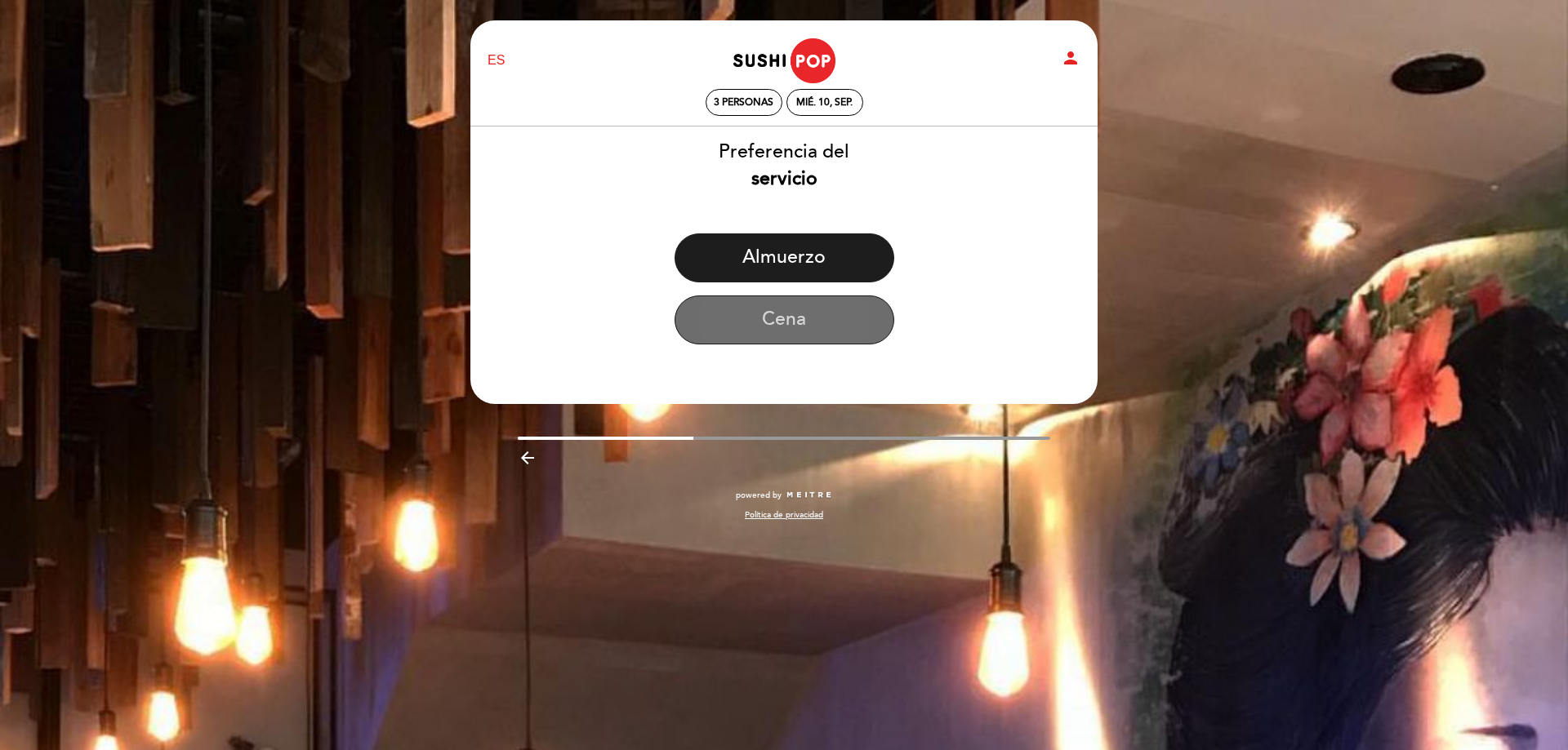
click at [787, 310] on button "Cena" at bounding box center [784, 319] width 219 height 49
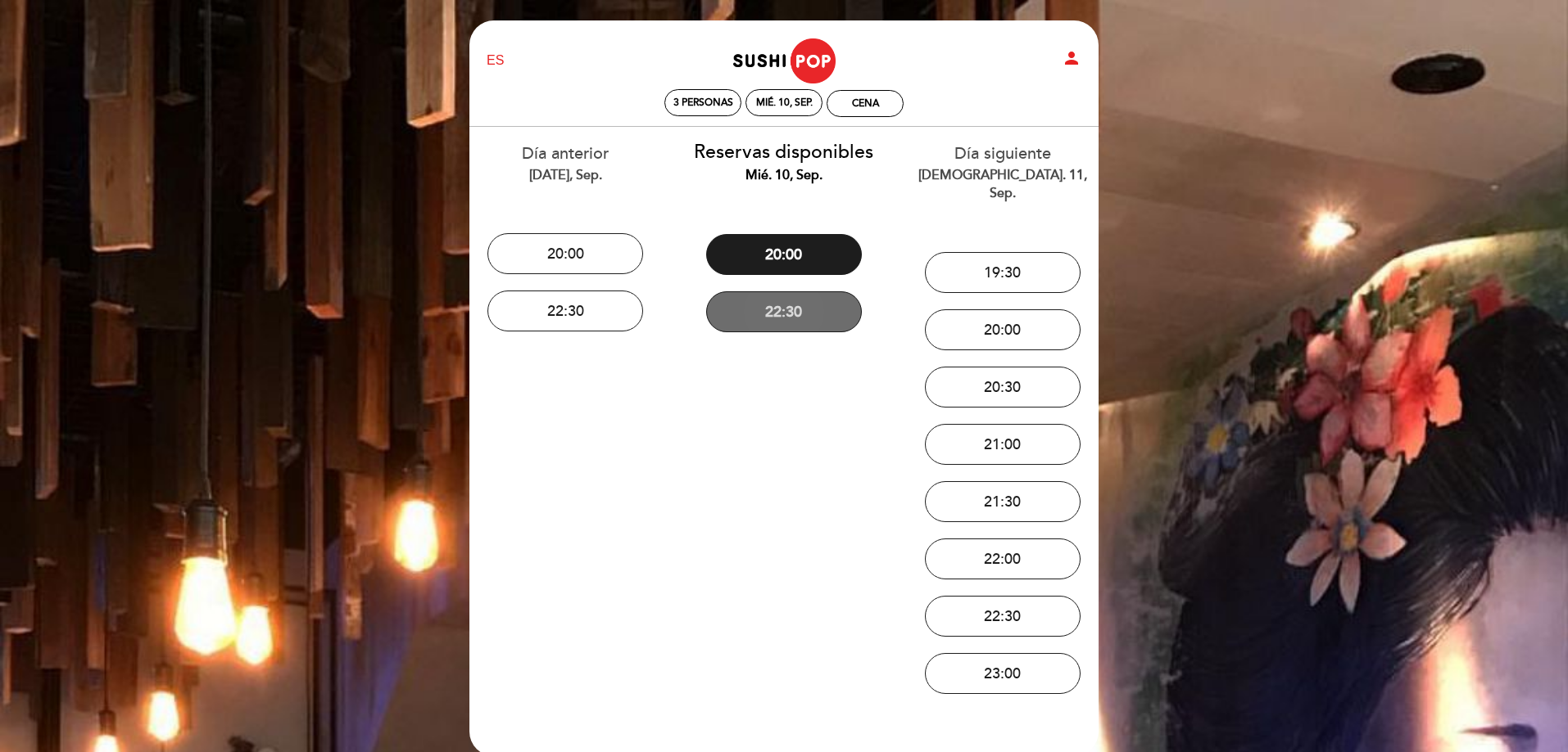
click at [779, 313] on button "22:30" at bounding box center [784, 312] width 156 height 41
